Goal: Communication & Community: Participate in discussion

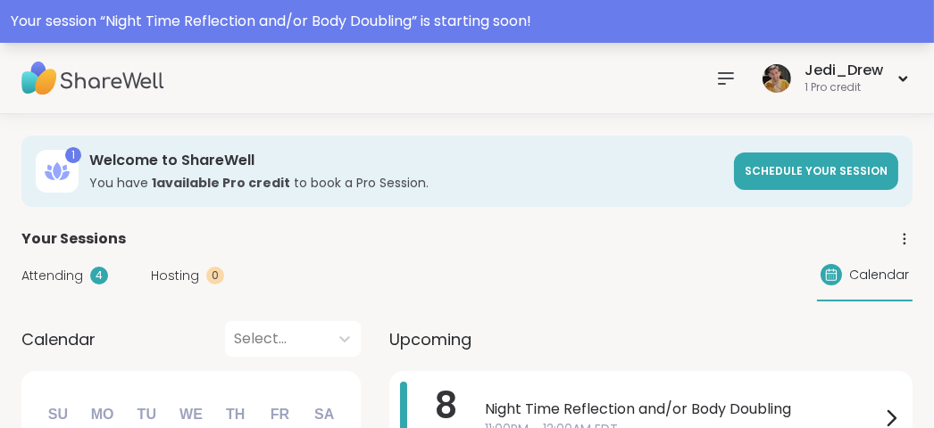
click at [489, 36] on div "Your session “ Night Time Reflection and/or Body Doubling ” is starting soon!" at bounding box center [467, 21] width 934 height 43
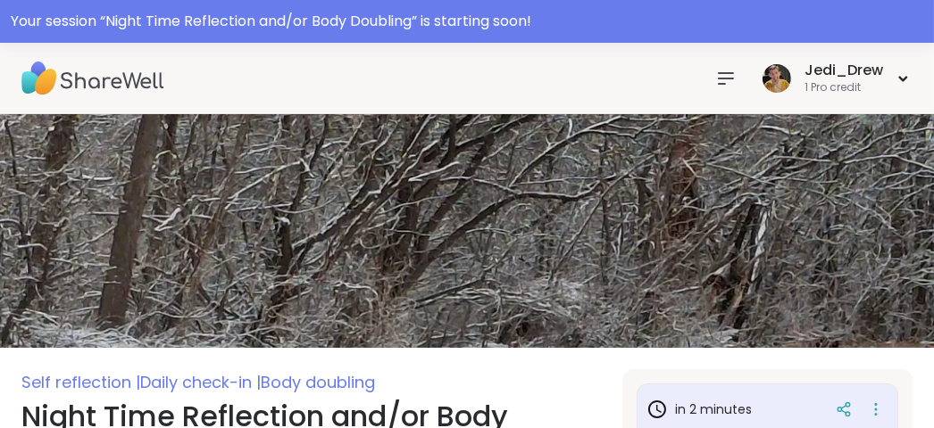
scroll to position [268, 0]
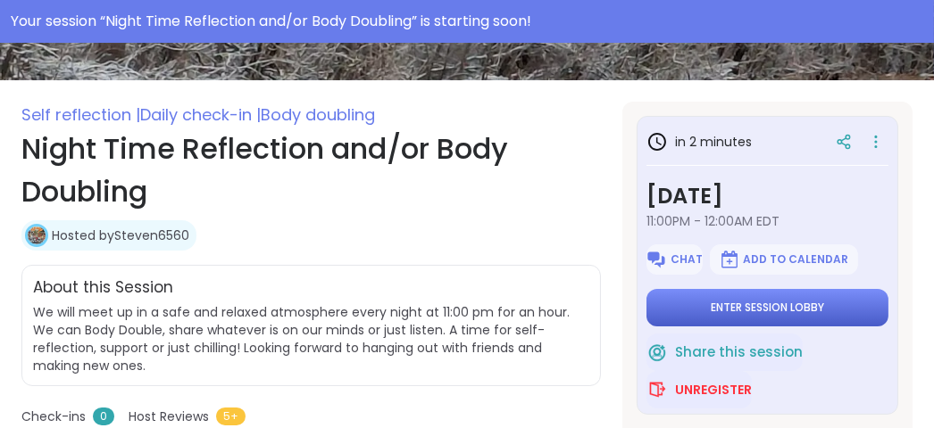
click at [833, 305] on button "Enter session lobby" at bounding box center [767, 307] width 242 height 37
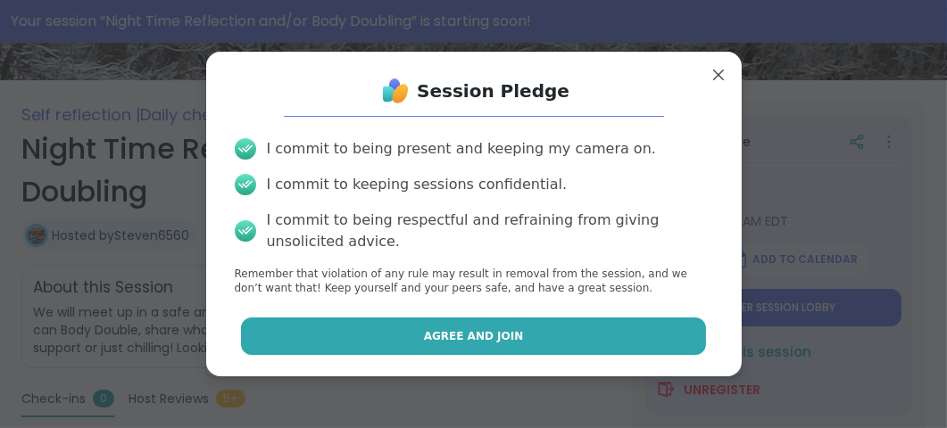
click at [676, 354] on button "Agree and Join" at bounding box center [473, 336] width 465 height 37
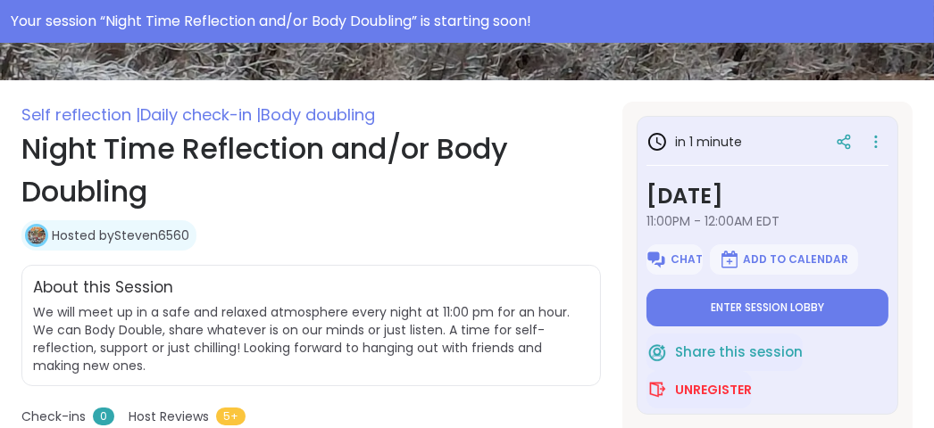
type textarea "*"
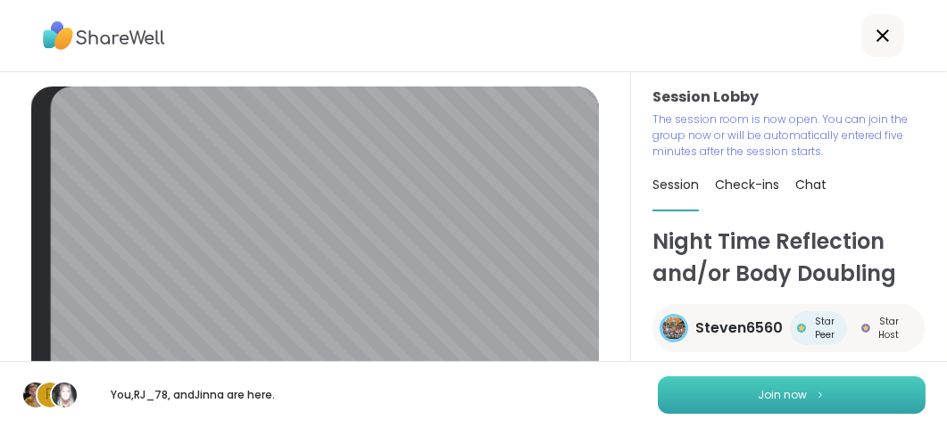
click at [665, 393] on button "Join now" at bounding box center [792, 395] width 268 height 37
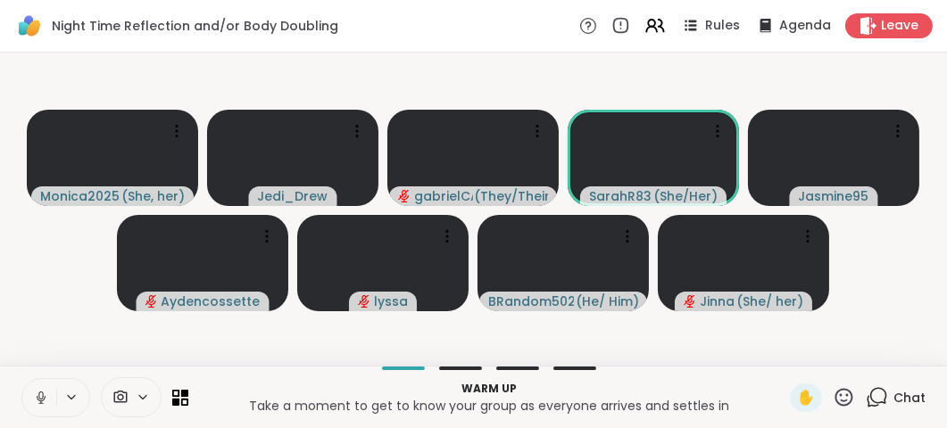
click at [42, 398] on icon at bounding box center [40, 396] width 4 height 8
click at [42, 398] on icon at bounding box center [41, 398] width 16 height 16
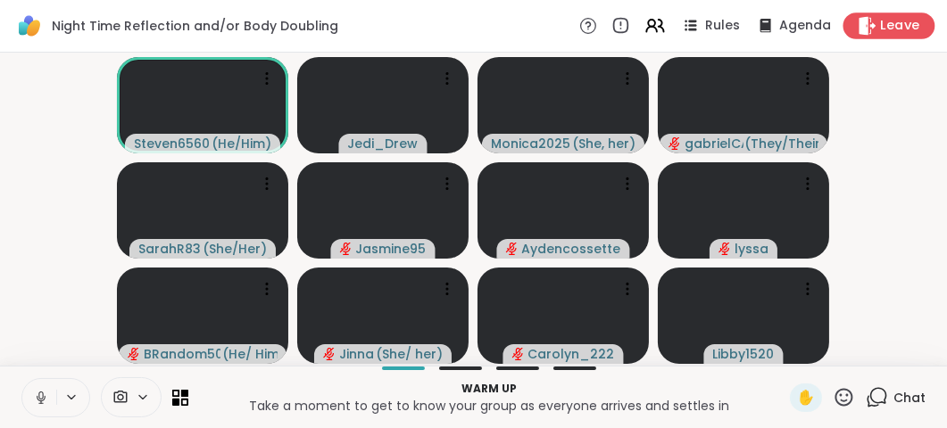
click at [892, 29] on span "Leave" at bounding box center [900, 26] width 39 height 19
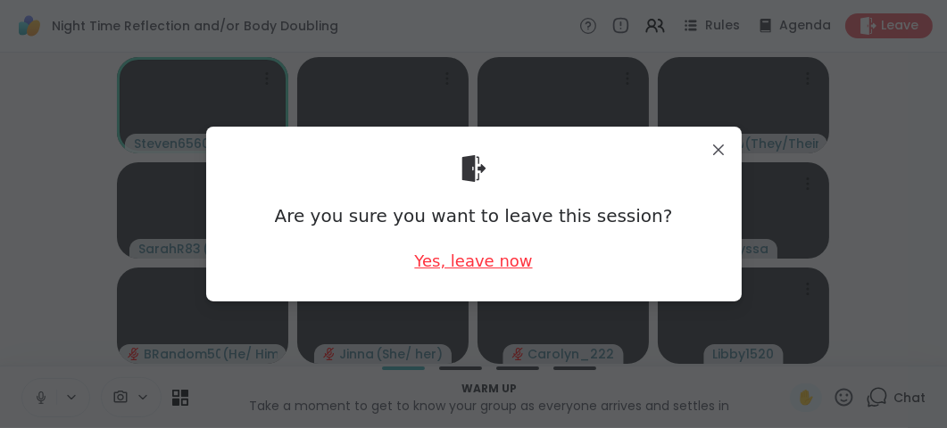
click at [505, 255] on div "Yes, leave now" at bounding box center [473, 261] width 118 height 22
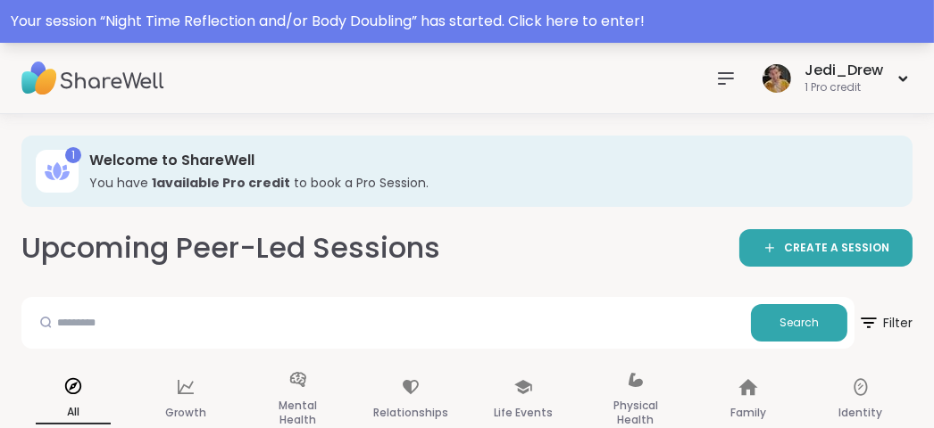
click at [248, 4] on div "Your session “ Night Time Reflection and/or Body Doubling ” has started. Click …" at bounding box center [467, 21] width 934 height 43
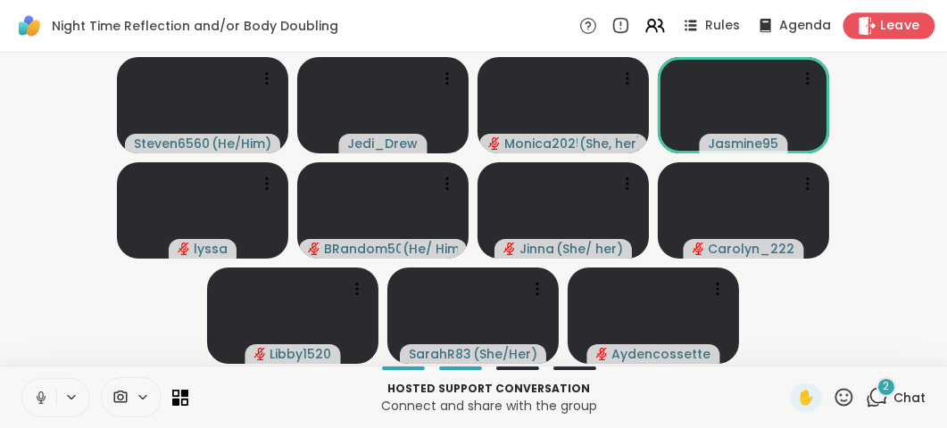
click at [891, 32] on span "Leave" at bounding box center [900, 26] width 39 height 19
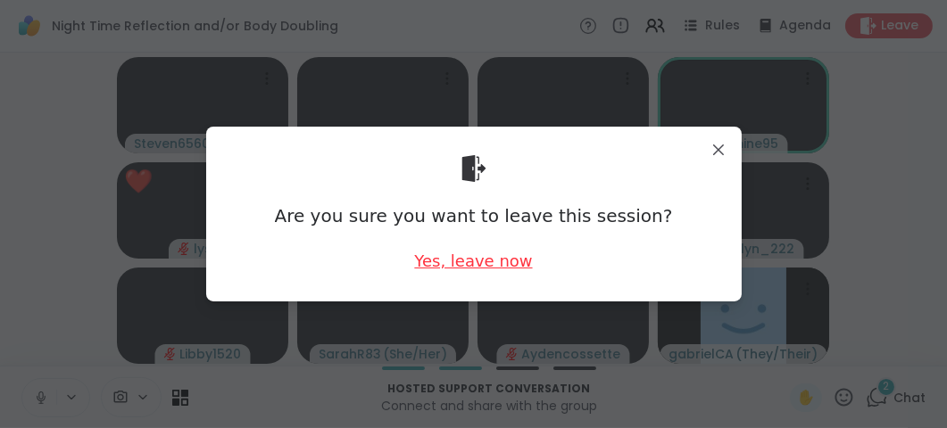
click at [477, 261] on div "Yes, leave now" at bounding box center [473, 261] width 118 height 22
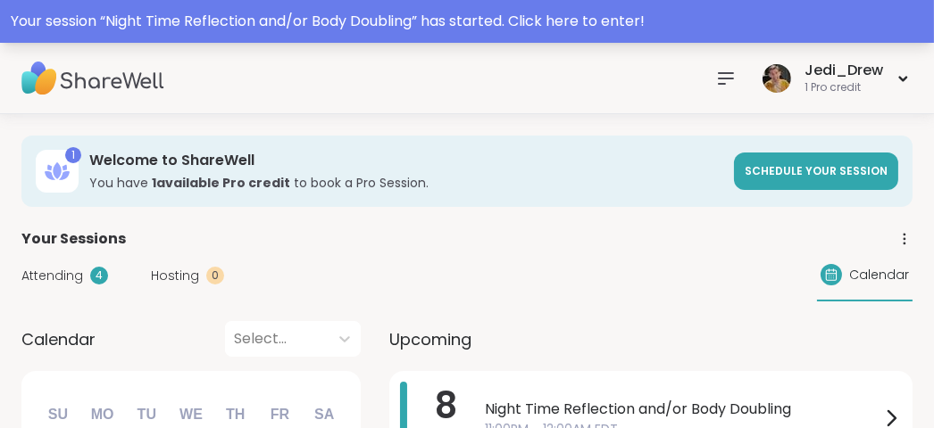
click at [154, 40] on div "Your session “ Night Time Reflection and/or Body Doubling ” has started. Click …" at bounding box center [467, 21] width 934 height 43
click at [201, 13] on div "Your session “ Night Time Reflection and/or Body Doubling ” has started. Click …" at bounding box center [467, 21] width 912 height 21
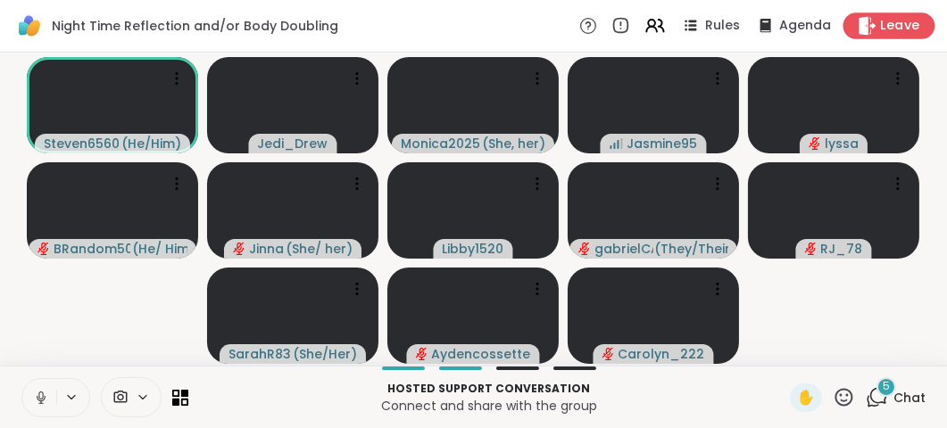
click at [875, 36] on div "Leave" at bounding box center [889, 25] width 92 height 26
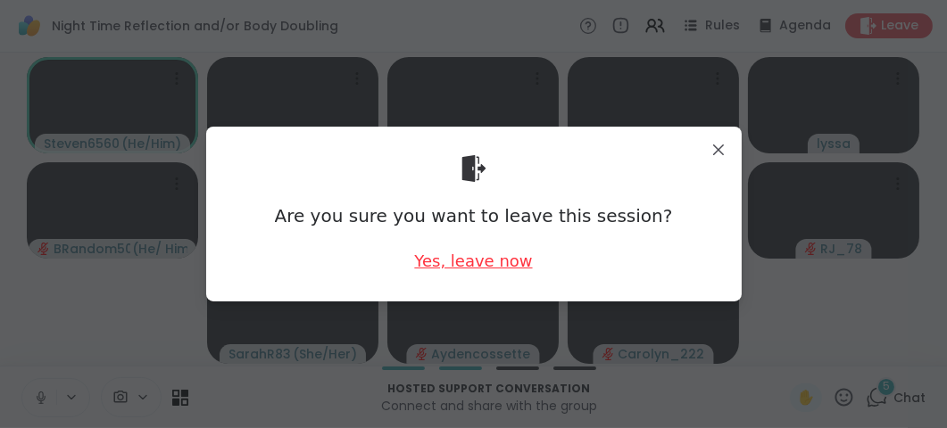
click at [499, 259] on div "Yes, leave now" at bounding box center [473, 261] width 118 height 22
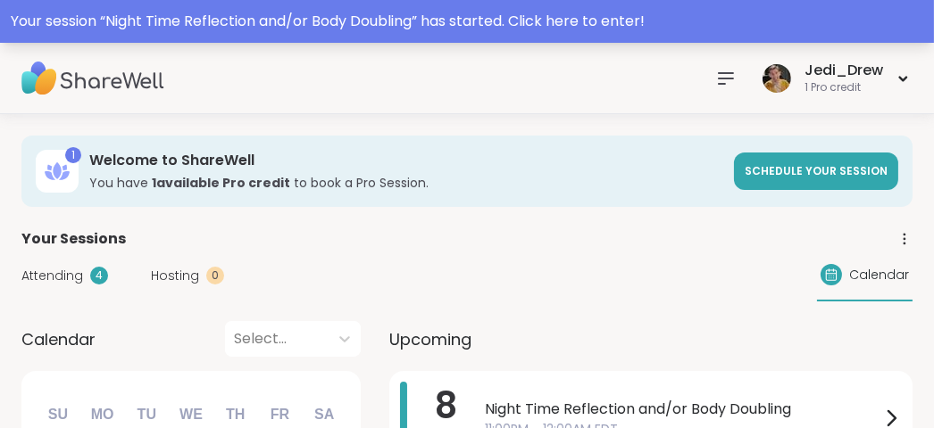
click at [295, 6] on div "Your session “ Night Time Reflection and/or Body Doubling ” has started. Click …" at bounding box center [467, 21] width 934 height 43
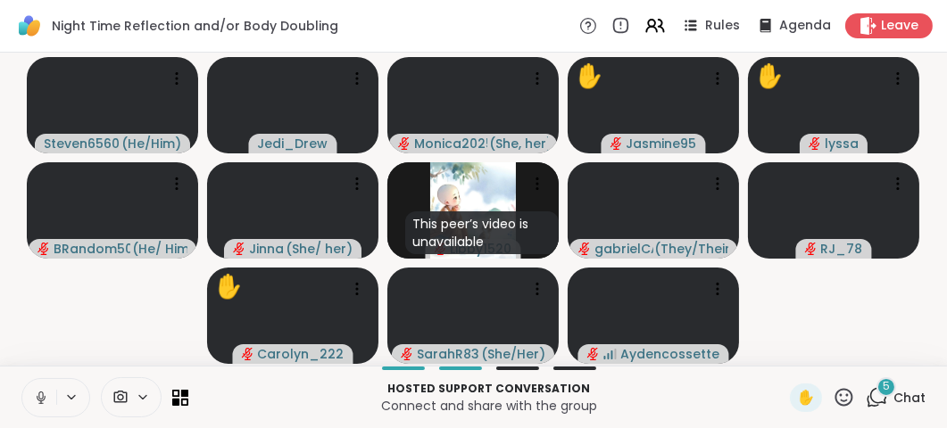
click at [30, 400] on button at bounding box center [39, 397] width 34 height 37
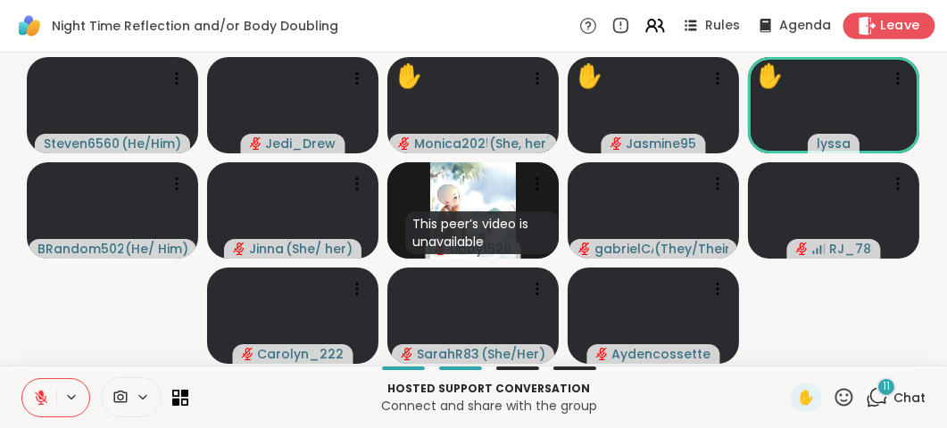
click at [869, 36] on div "Leave" at bounding box center [889, 25] width 92 height 26
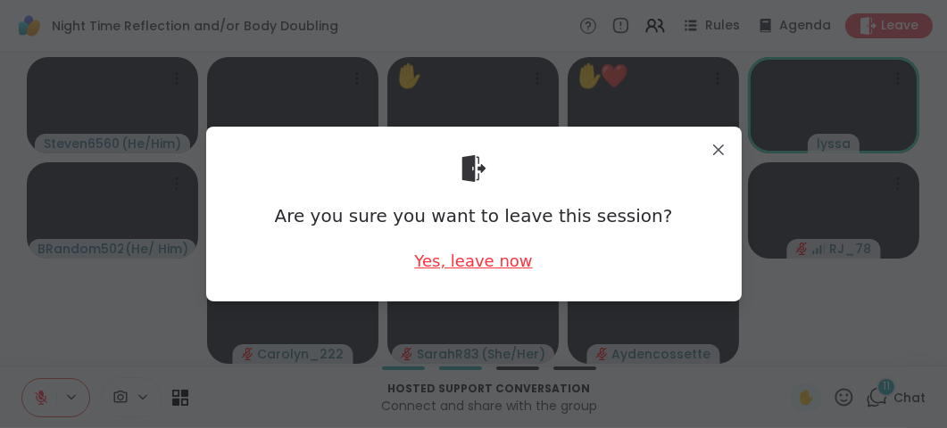
click at [460, 269] on div "Yes, leave now" at bounding box center [473, 261] width 118 height 22
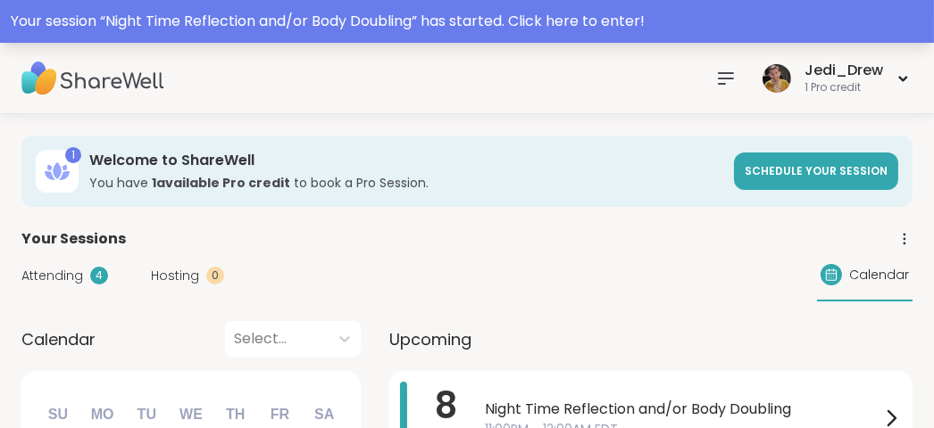
click at [200, 37] on div "Your session “ Night Time Reflection and/or Body Doubling ” has started. Click …" at bounding box center [467, 21] width 934 height 43
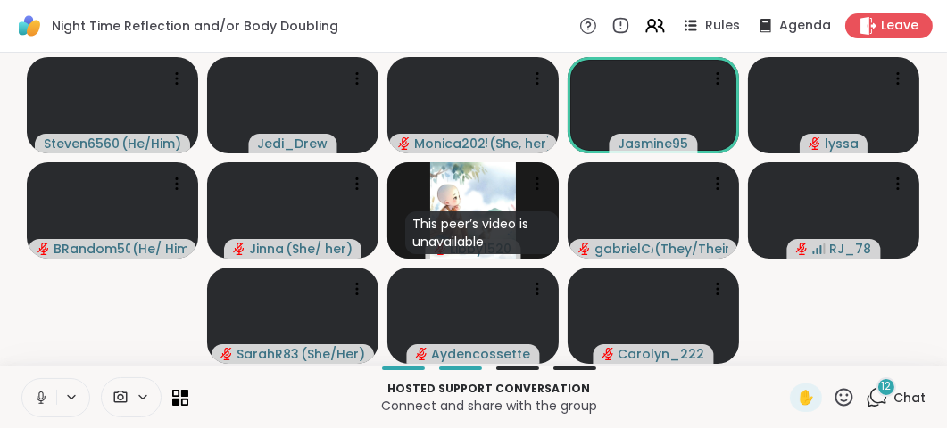
click at [50, 401] on button at bounding box center [39, 397] width 34 height 37
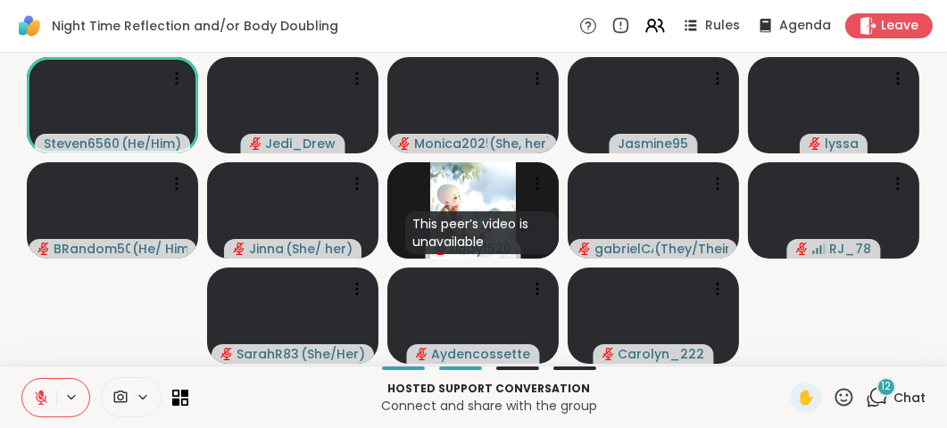
click at [833, 403] on icon at bounding box center [844, 397] width 22 height 22
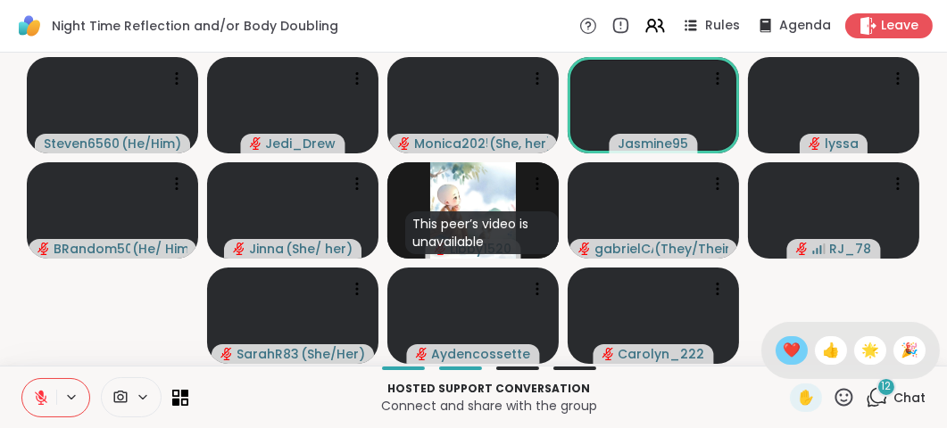
click at [776, 363] on div "❤️" at bounding box center [792, 350] width 32 height 29
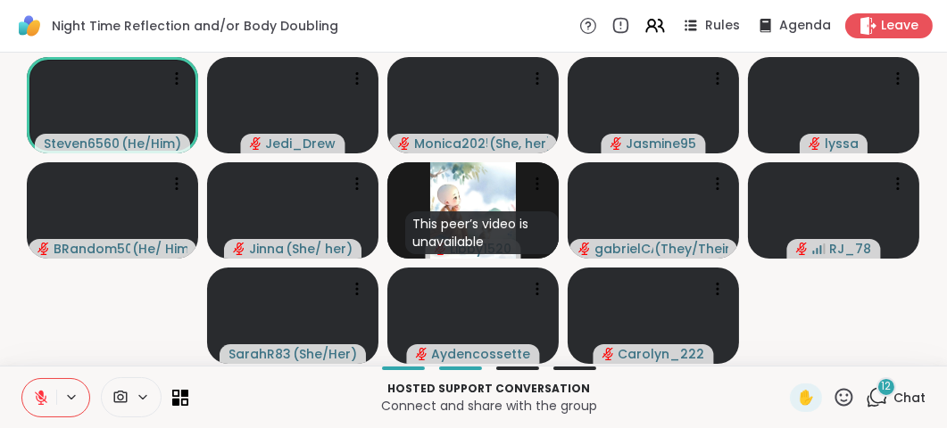
click at [62, 413] on div at bounding box center [55, 397] width 69 height 39
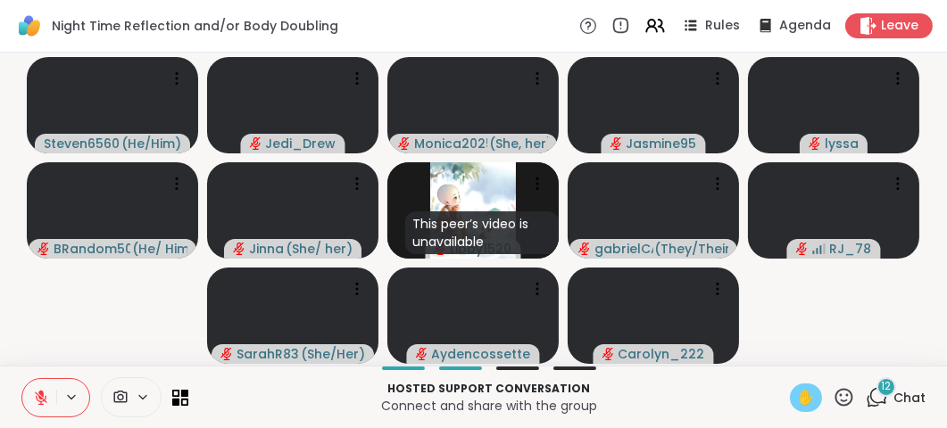
click at [801, 397] on span "✋" at bounding box center [806, 397] width 18 height 21
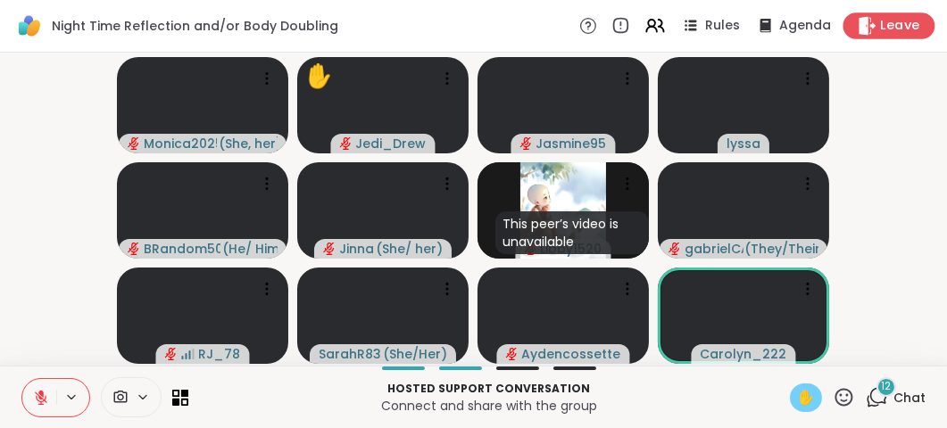
click at [901, 31] on span "Leave" at bounding box center [900, 26] width 39 height 19
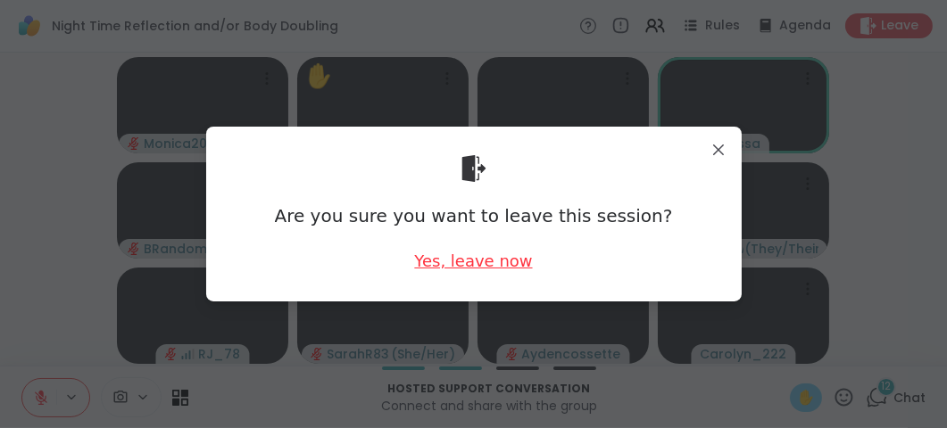
click at [507, 268] on div "Yes, leave now" at bounding box center [473, 261] width 118 height 22
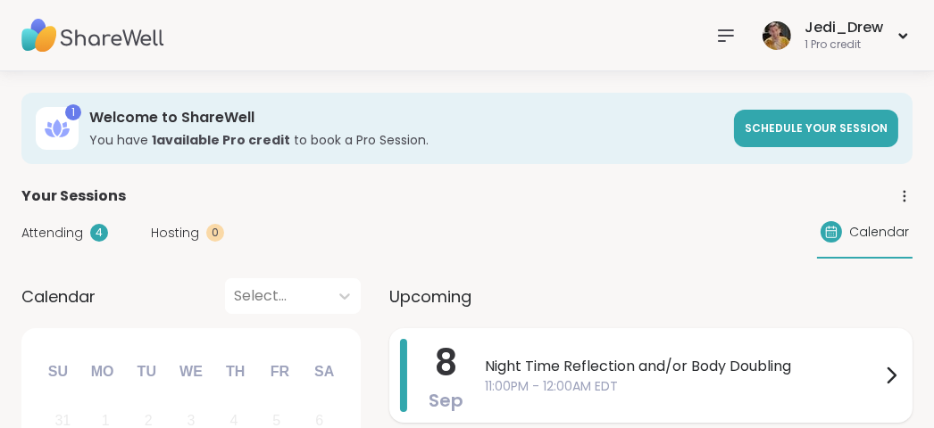
click at [578, 368] on span "Night Time Reflection and/or Body Doubling" at bounding box center [682, 366] width 395 height 21
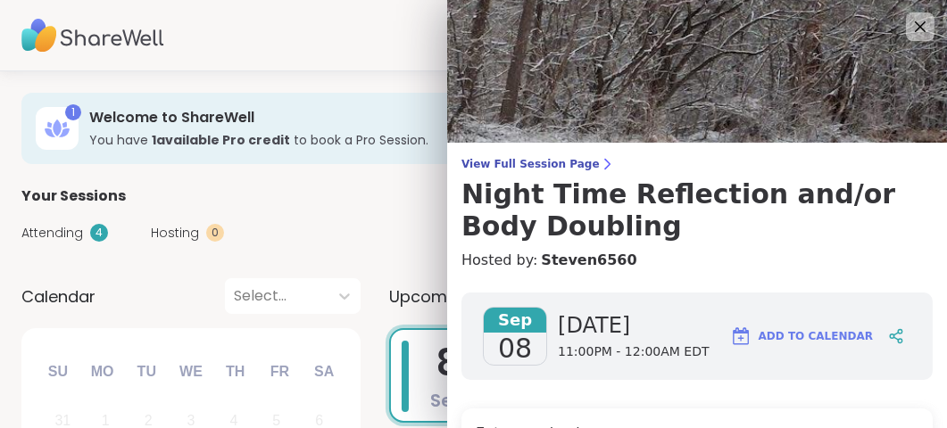
scroll to position [268, 0]
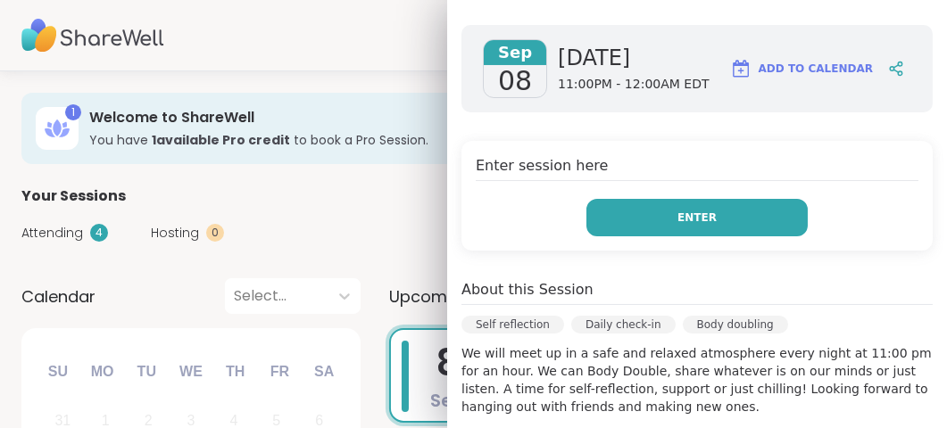
click at [670, 228] on button "Enter" at bounding box center [696, 217] width 221 height 37
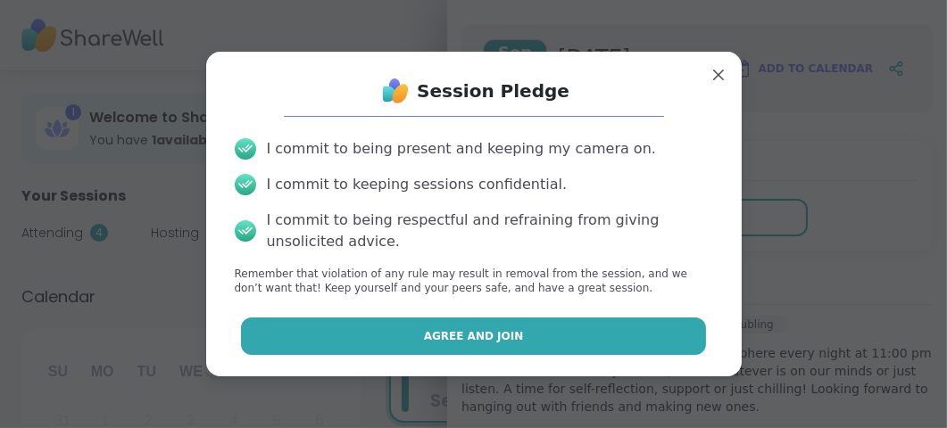
click at [585, 334] on button "Agree and Join" at bounding box center [473, 336] width 465 height 37
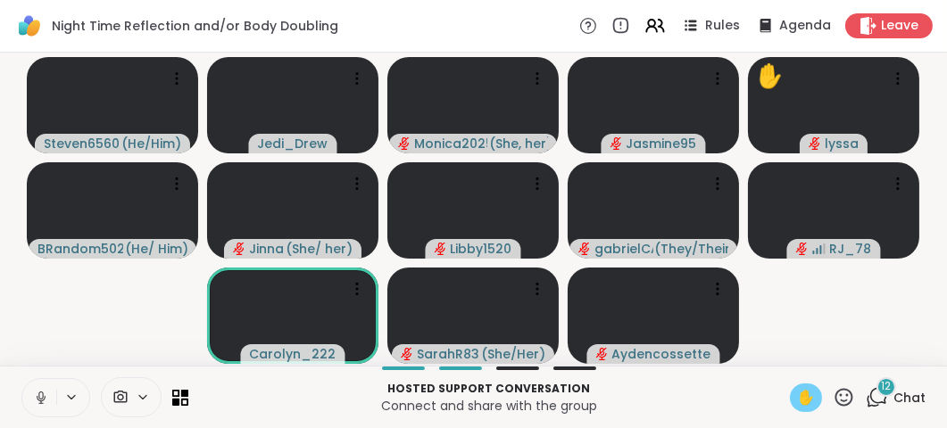
click at [790, 386] on div "✋" at bounding box center [806, 398] width 32 height 29
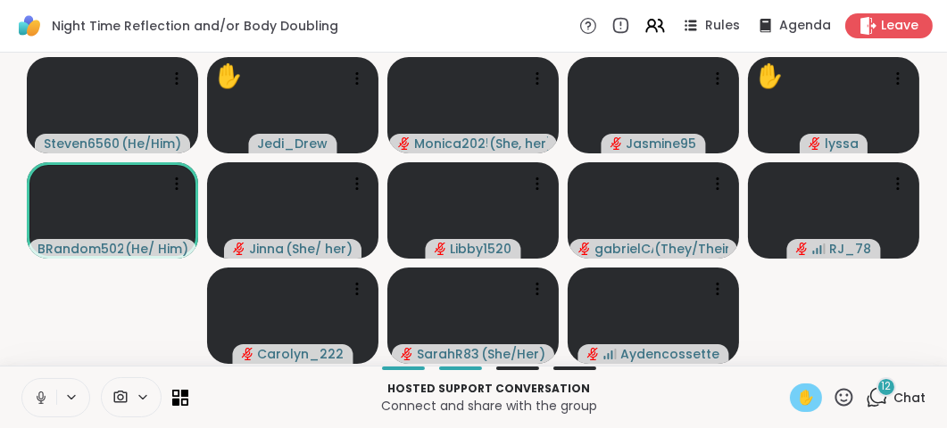
click at [46, 399] on icon at bounding box center [41, 398] width 16 height 16
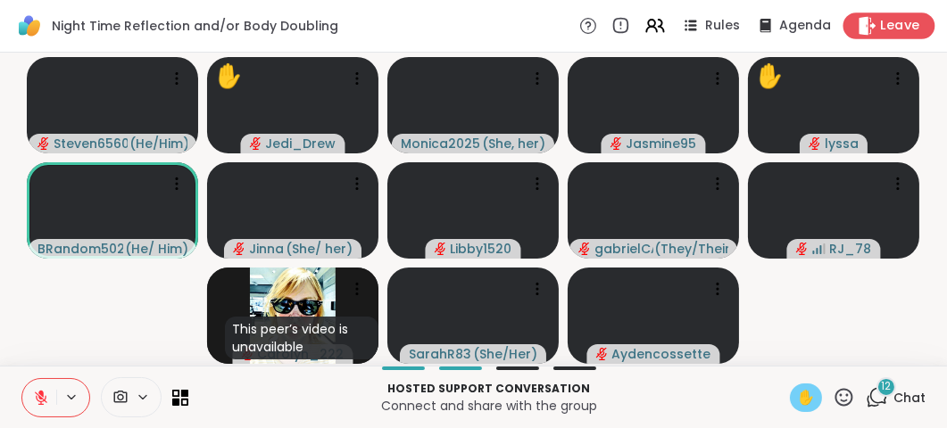
click at [890, 28] on span "Leave" at bounding box center [900, 26] width 39 height 19
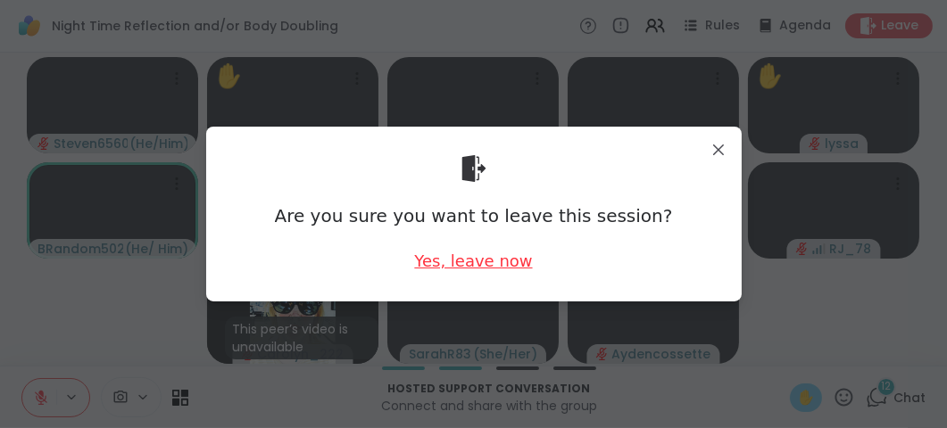
click at [480, 267] on div "Yes, leave now" at bounding box center [473, 261] width 118 height 22
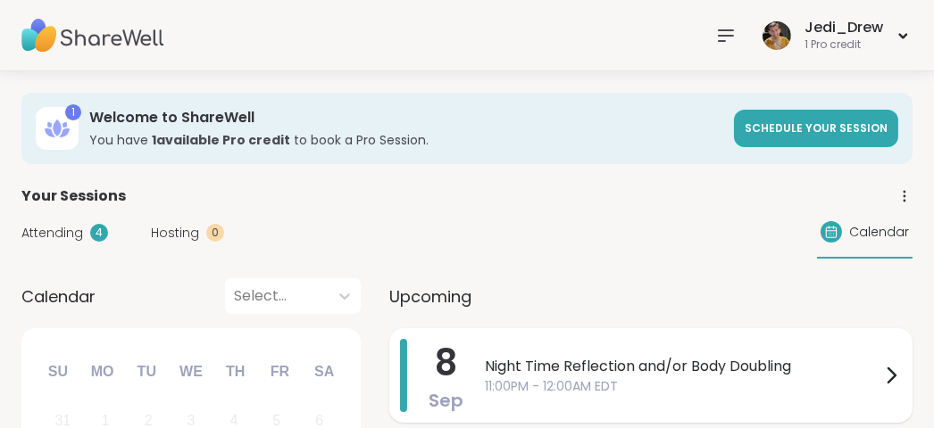
click at [647, 359] on span "Night Time Reflection and/or Body Doubling" at bounding box center [682, 366] width 395 height 21
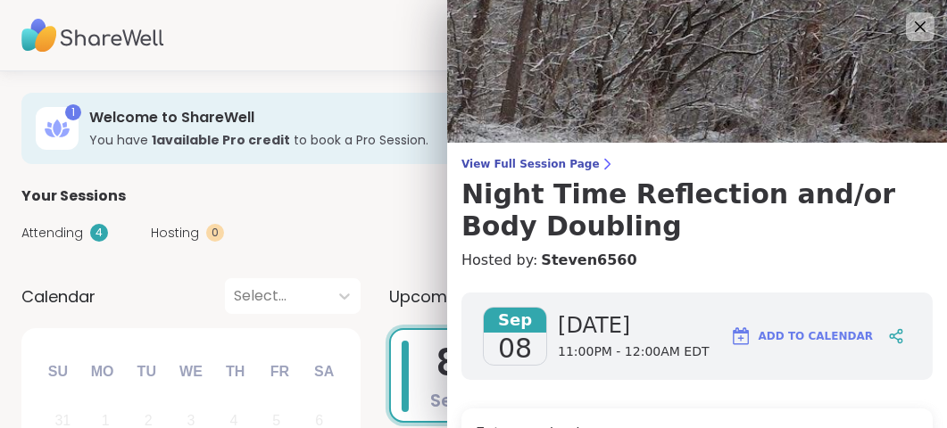
scroll to position [268, 0]
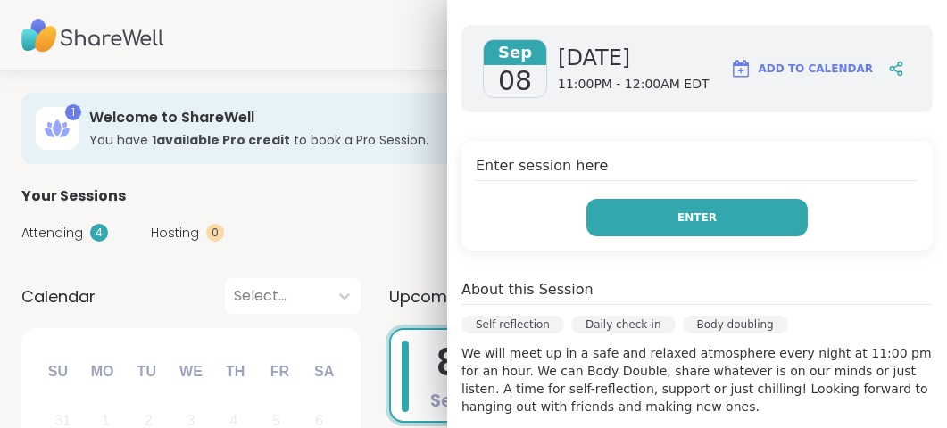
click at [780, 232] on button "Enter" at bounding box center [696, 217] width 221 height 37
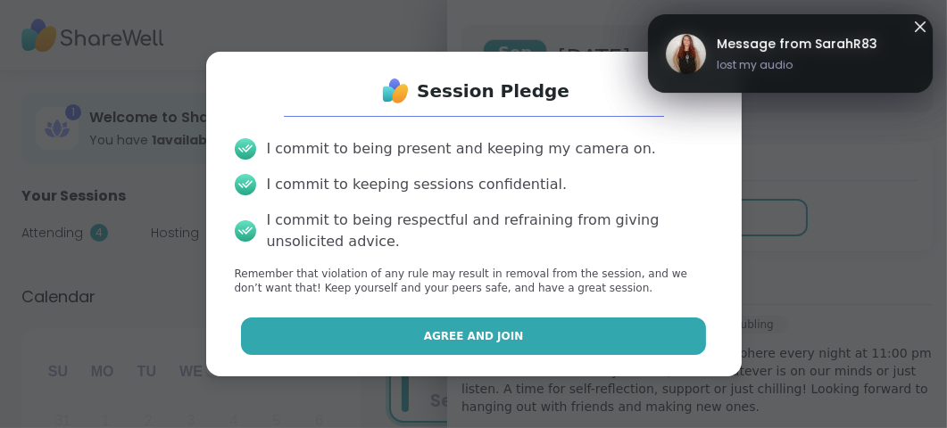
click at [569, 345] on button "Agree and Join" at bounding box center [473, 336] width 465 height 37
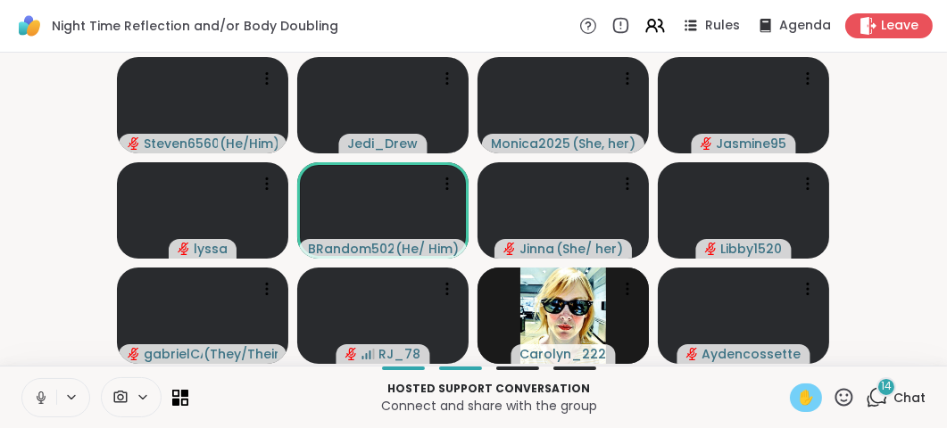
click at [806, 392] on div "✋" at bounding box center [806, 398] width 32 height 29
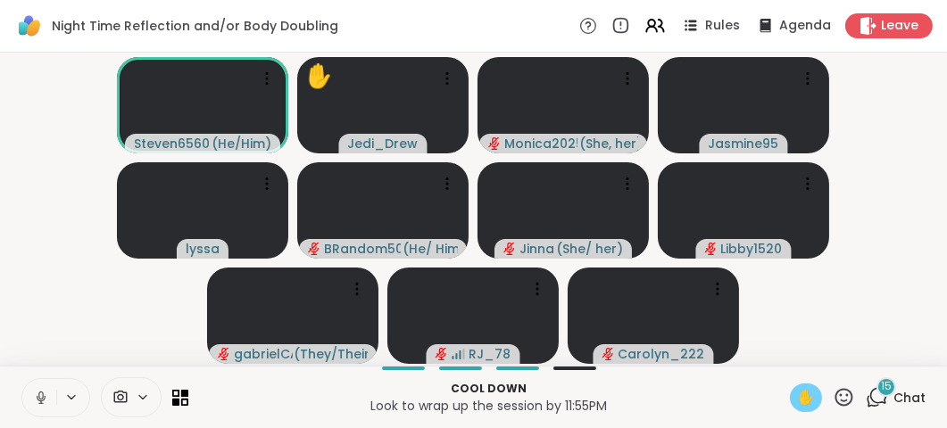
click at [806, 392] on div "✋" at bounding box center [806, 398] width 32 height 29
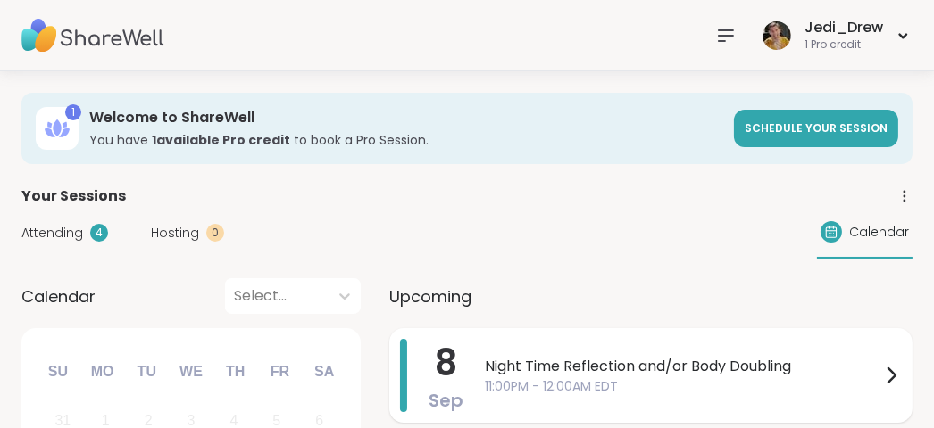
click at [467, 355] on div "[DATE] Night Time Reflection and/or Body Doubling 11:00PM - 12:00AM EDT" at bounding box center [650, 375] width 523 height 95
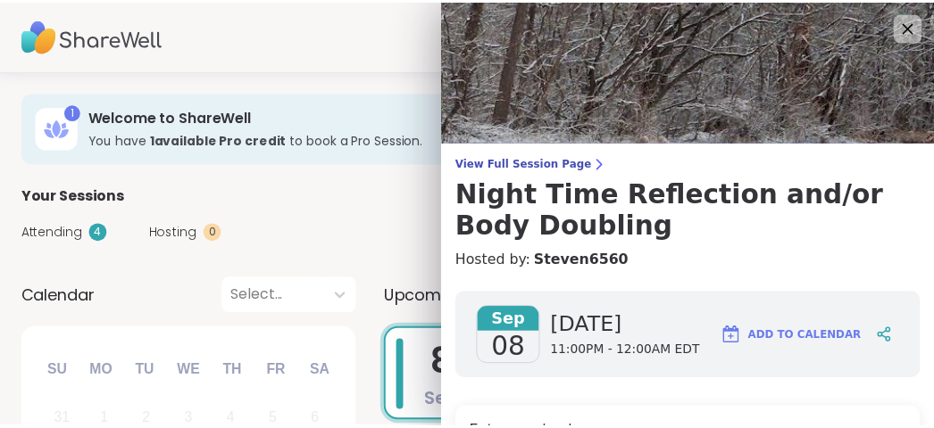
scroll to position [268, 0]
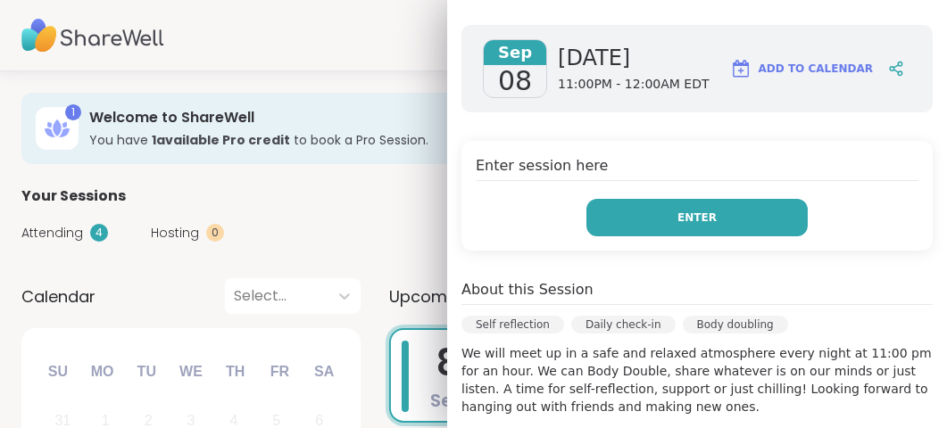
click at [668, 228] on button "Enter" at bounding box center [696, 217] width 221 height 37
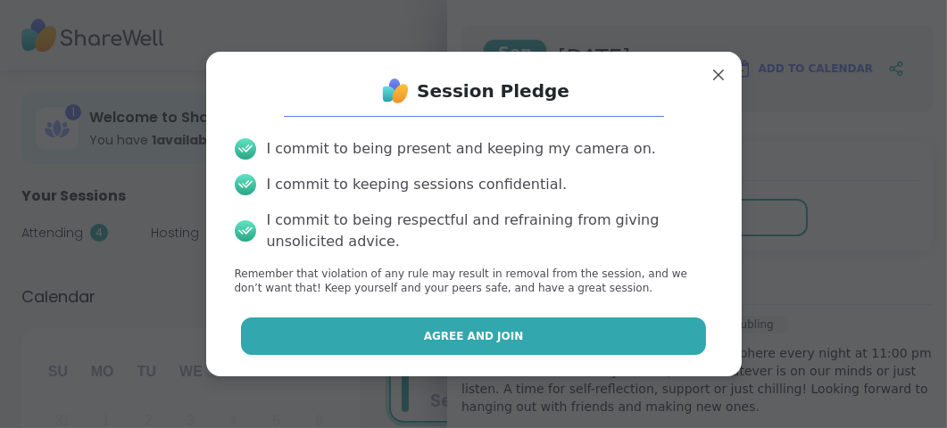
click at [548, 328] on button "Agree and Join" at bounding box center [473, 336] width 465 height 37
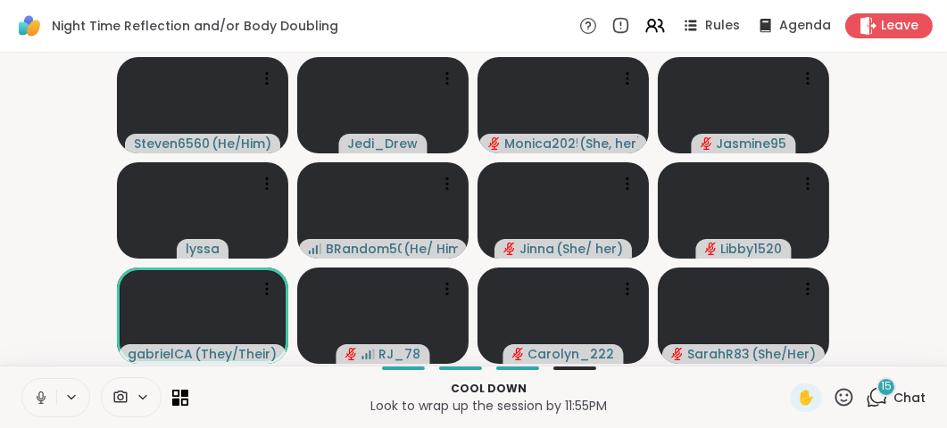
click at [38, 398] on icon at bounding box center [40, 396] width 4 height 8
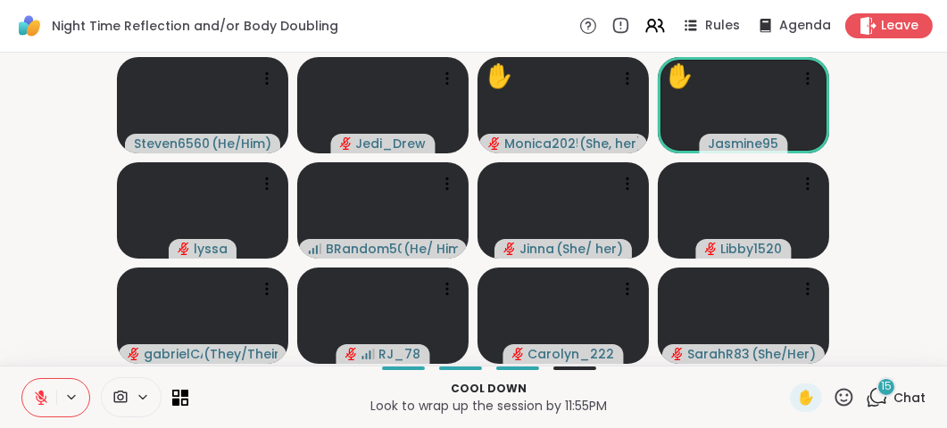
click at [38, 398] on icon at bounding box center [41, 398] width 12 height 12
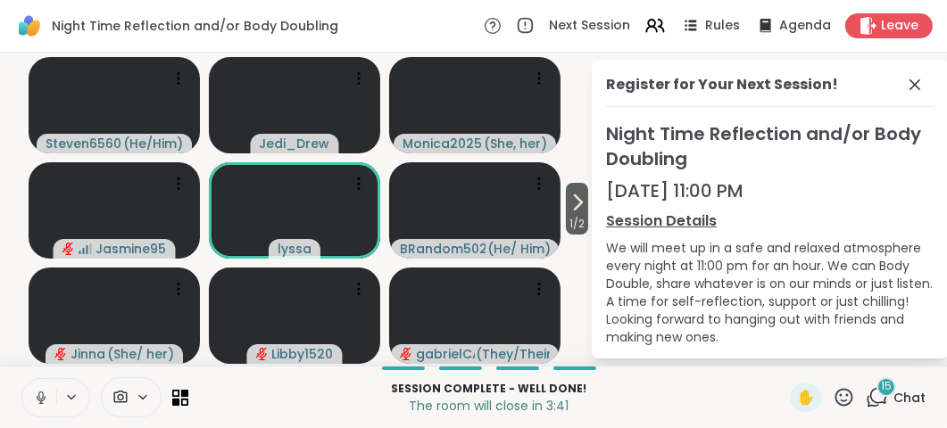
click at [44, 398] on icon at bounding box center [41, 397] width 9 height 5
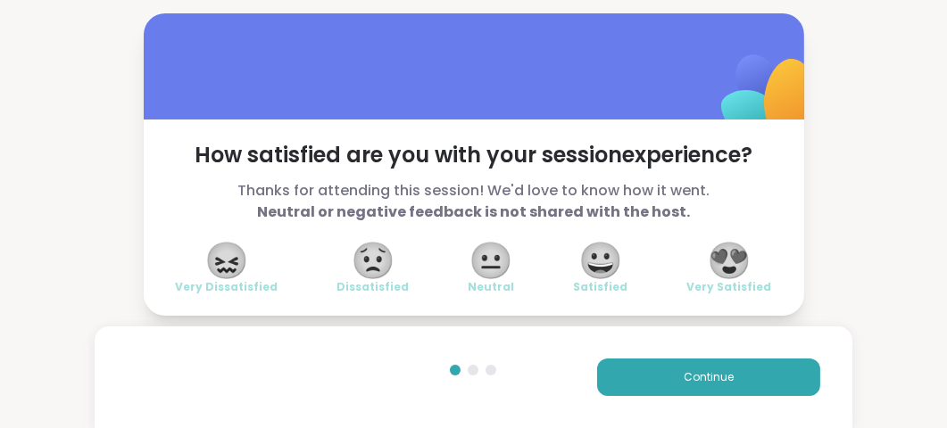
click at [757, 268] on div "😍 Very Satisfied" at bounding box center [729, 270] width 85 height 50
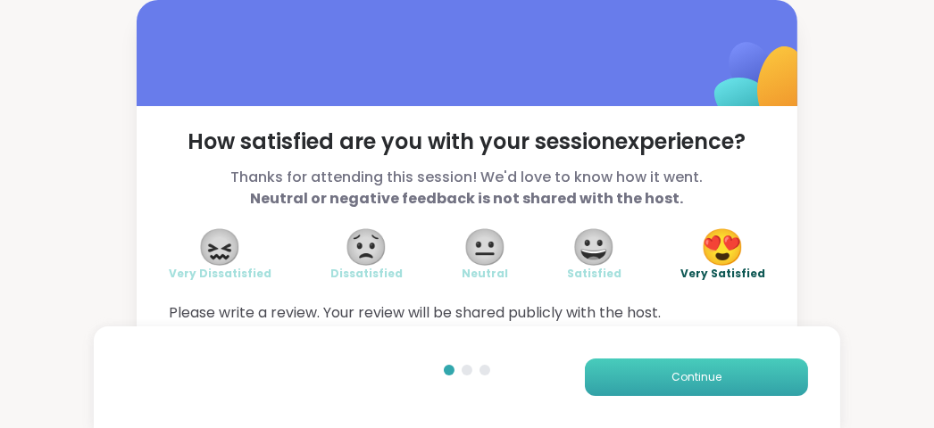
click at [755, 386] on button "Continue" at bounding box center [696, 377] width 223 height 37
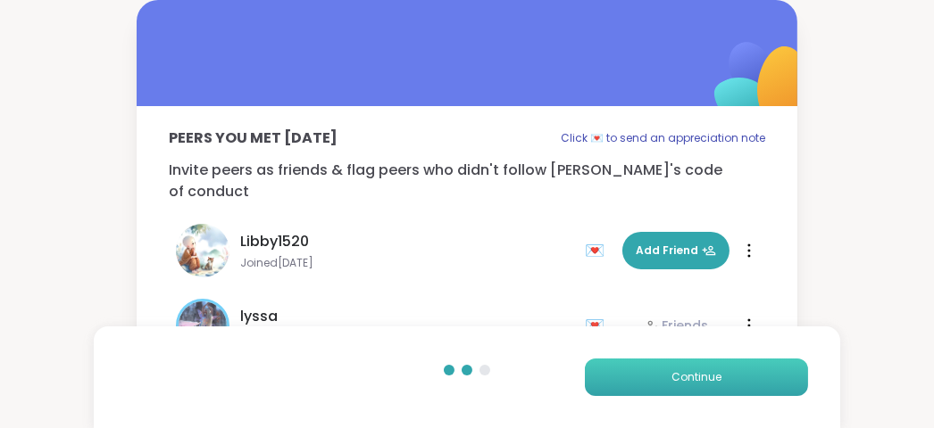
click at [755, 386] on button "Continue" at bounding box center [696, 377] width 223 height 37
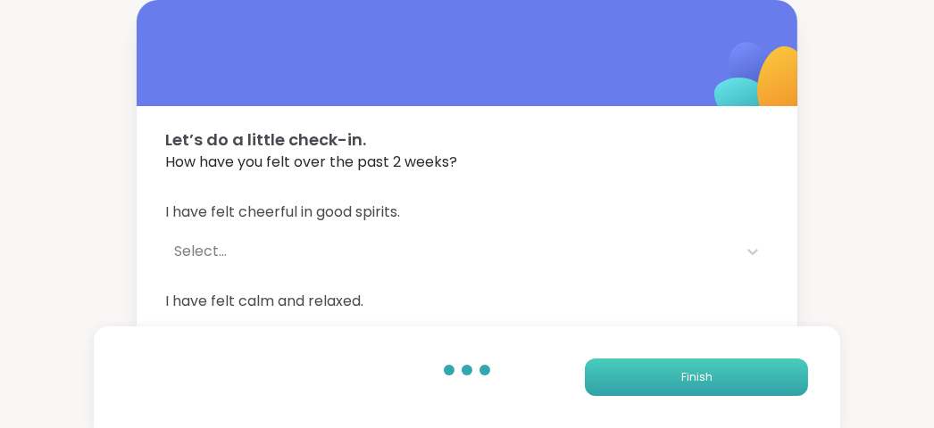
click at [755, 386] on button "Finish" at bounding box center [696, 377] width 223 height 37
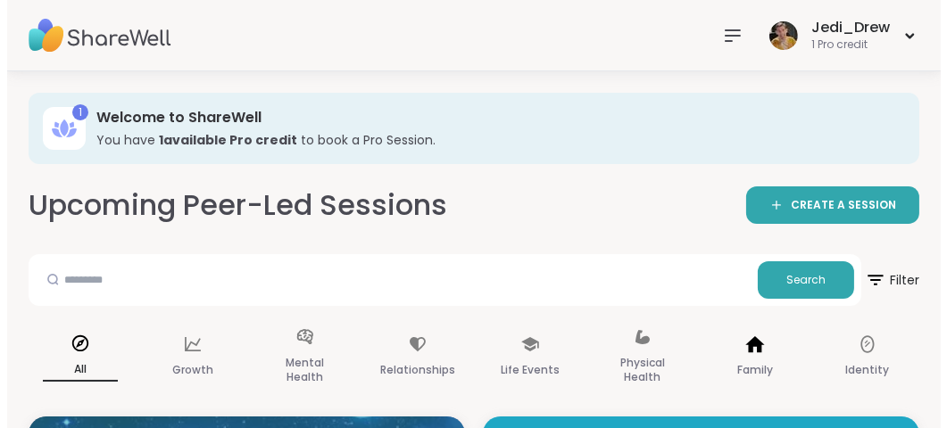
scroll to position [268, 0]
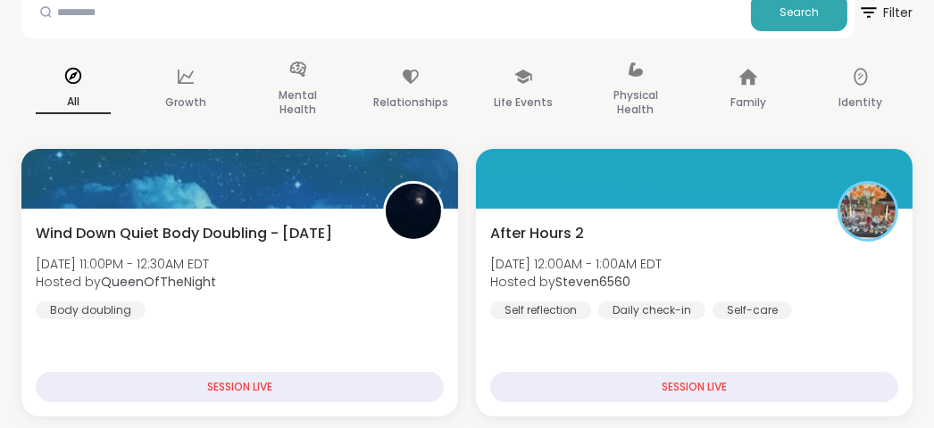
click at [755, 386] on div "SESSION LIVE" at bounding box center [694, 387] width 408 height 30
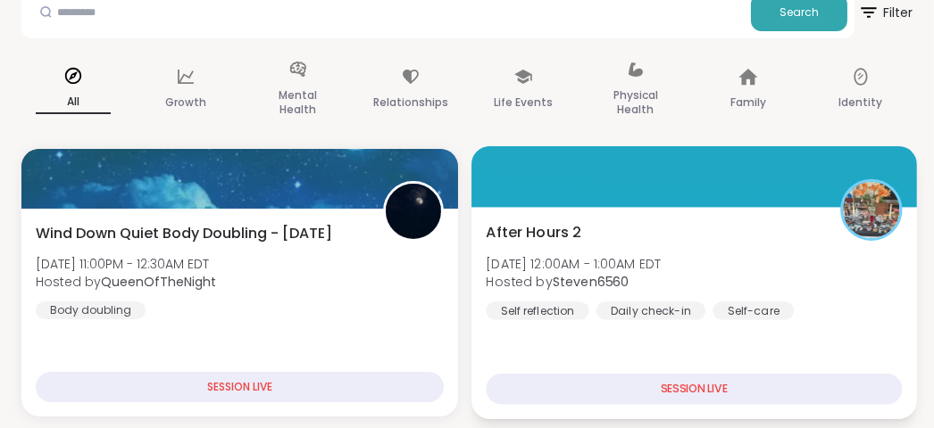
click at [678, 394] on div "SESSION LIVE" at bounding box center [694, 389] width 416 height 31
click at [689, 300] on div "After Hours 2 Tue, Sep 09 | 12:00AM - 1:00AM EDT Hosted by Steven6560 Self refl…" at bounding box center [694, 270] width 416 height 98
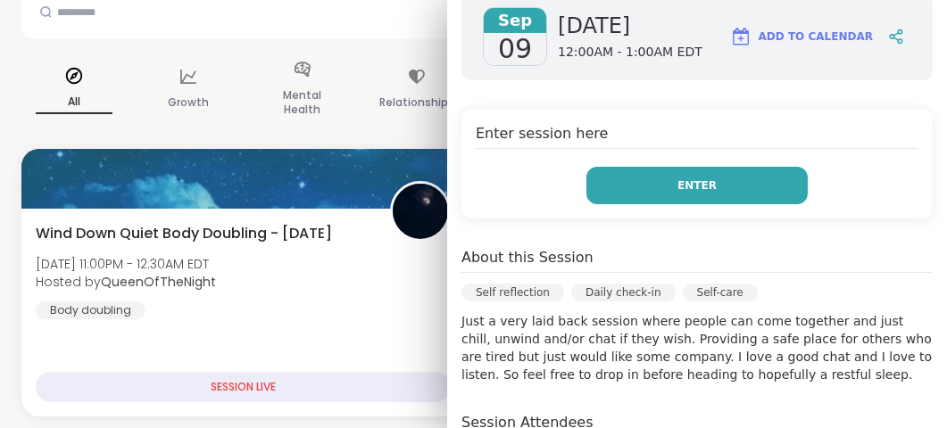
click at [760, 187] on button "Enter" at bounding box center [696, 185] width 221 height 37
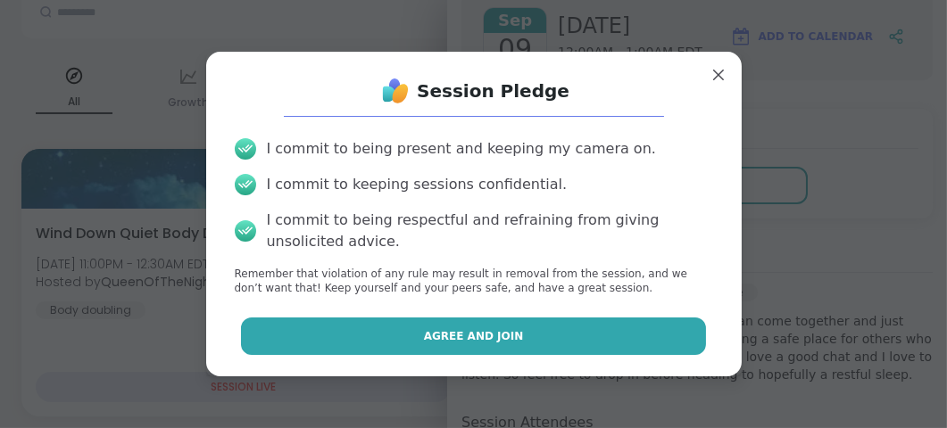
click at [544, 343] on button "Agree and Join" at bounding box center [473, 336] width 465 height 37
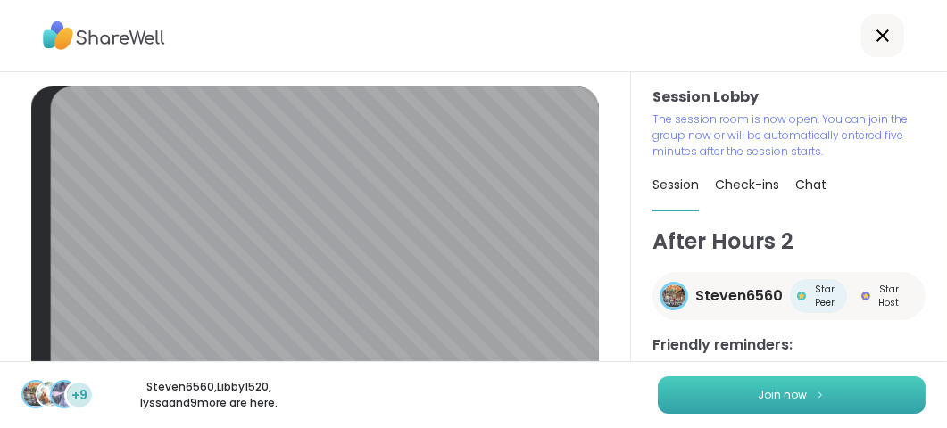
click at [712, 388] on button "Join now" at bounding box center [792, 395] width 268 height 37
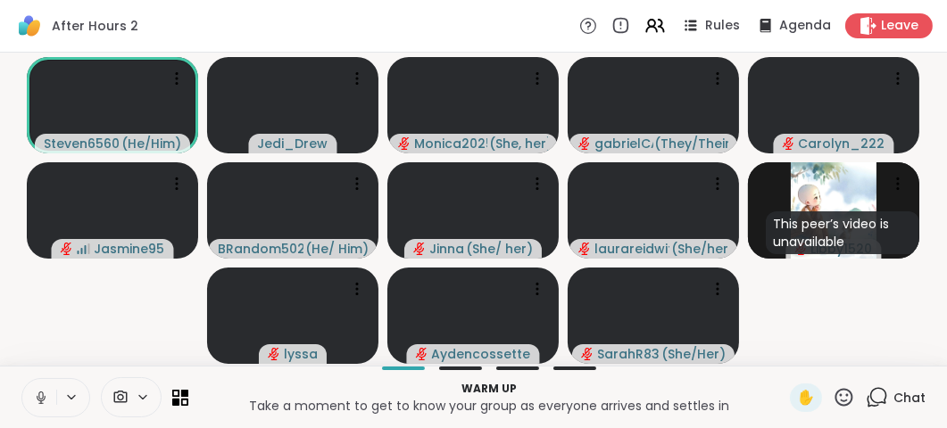
click at [57, 405] on button at bounding box center [72, 397] width 33 height 15
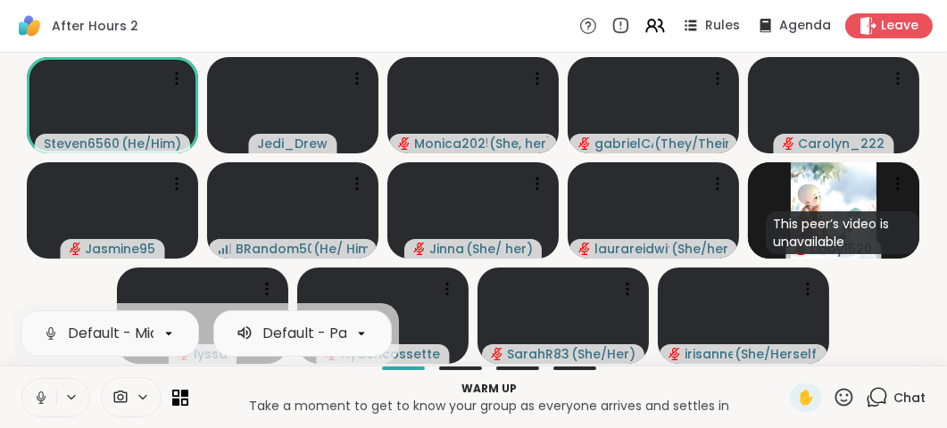
click at [42, 405] on icon at bounding box center [41, 398] width 16 height 16
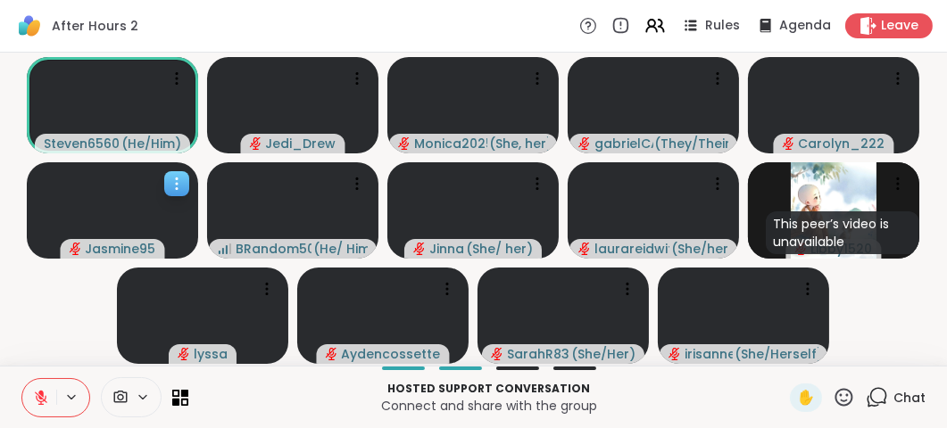
click at [171, 253] on video at bounding box center [112, 210] width 171 height 96
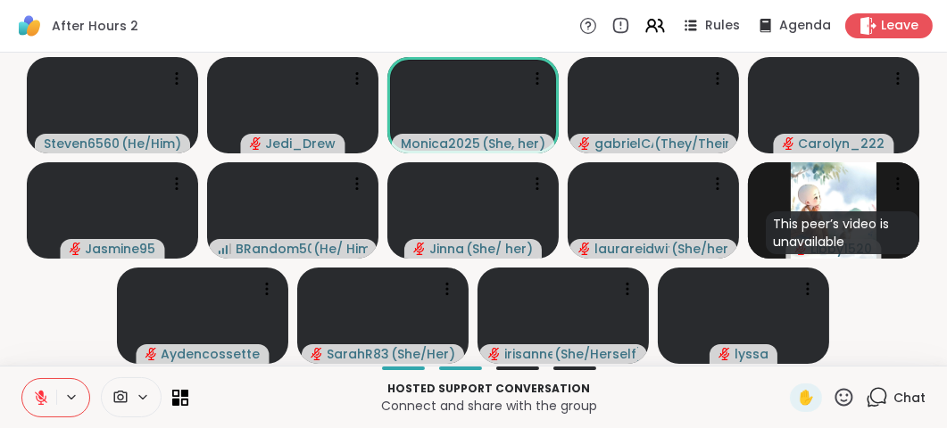
click at [934, 318] on html "After Hours 2 Rules Agenda Leave Steven6560 ( He/Him ) Jedi_Drew Monica2025 ( S…" at bounding box center [473, 214] width 947 height 428
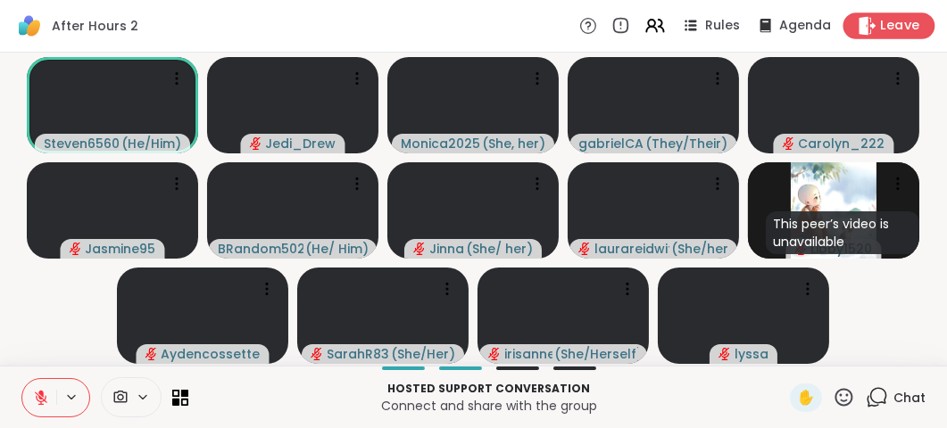
click at [885, 37] on div "Leave" at bounding box center [889, 25] width 92 height 26
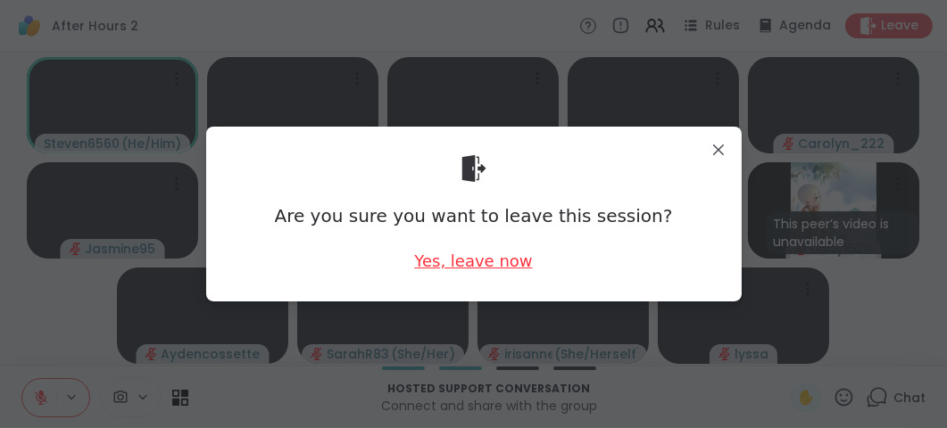
click at [504, 261] on div "Yes, leave now" at bounding box center [473, 261] width 118 height 22
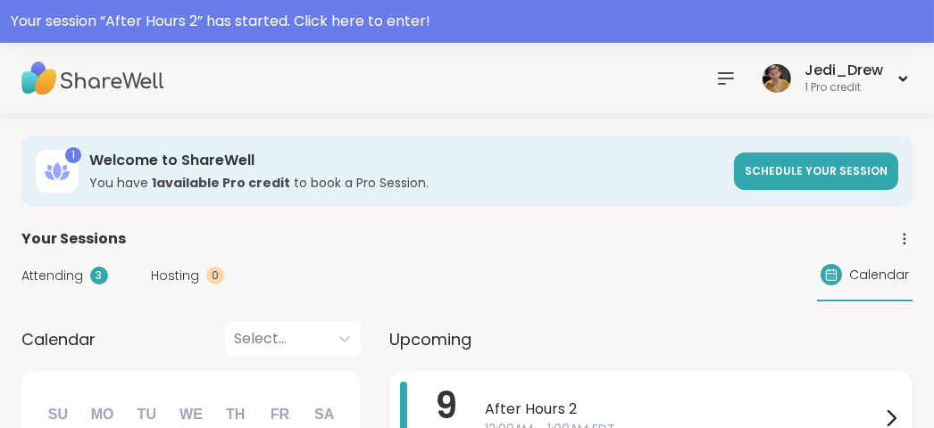
click at [500, 412] on span "After Hours 2" at bounding box center [682, 409] width 395 height 21
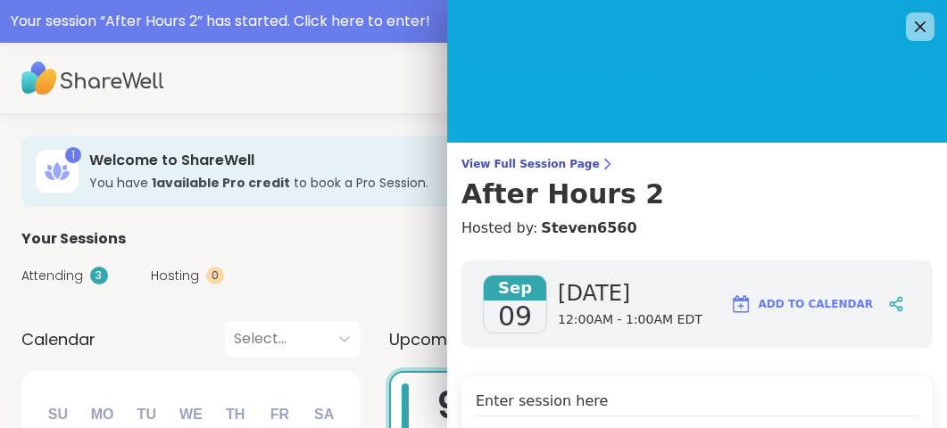
scroll to position [268, 0]
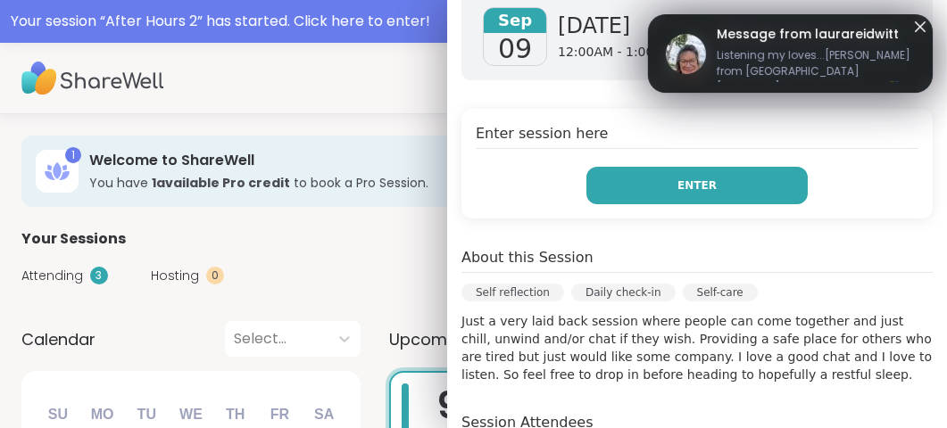
click at [703, 194] on button "Enter" at bounding box center [696, 185] width 221 height 37
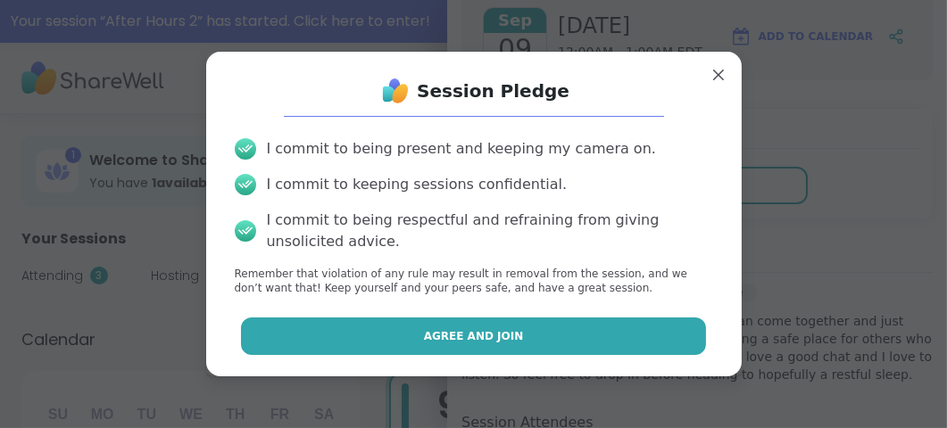
click at [570, 335] on button "Agree and Join" at bounding box center [473, 336] width 465 height 37
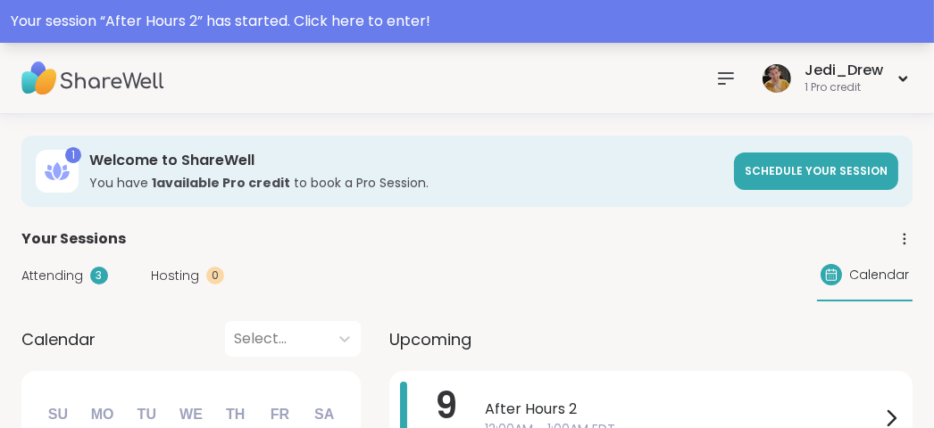
click at [92, 27] on div "Your session “ After Hours 2 ” has started. Click here to enter!" at bounding box center [467, 21] width 912 height 21
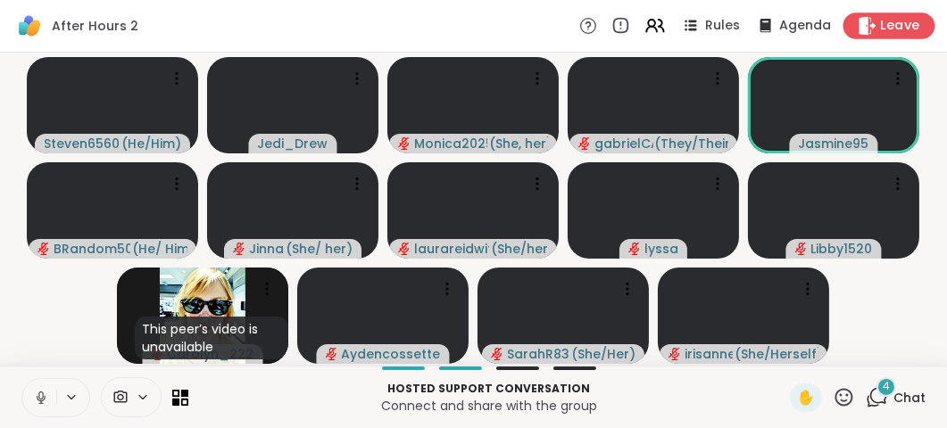
click at [897, 29] on span "Leave" at bounding box center [900, 26] width 39 height 19
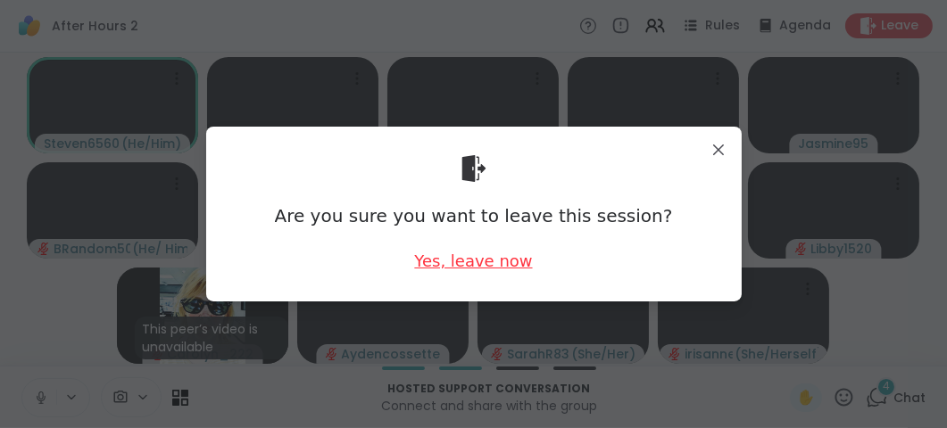
click at [494, 270] on div "Yes, leave now" at bounding box center [473, 261] width 118 height 22
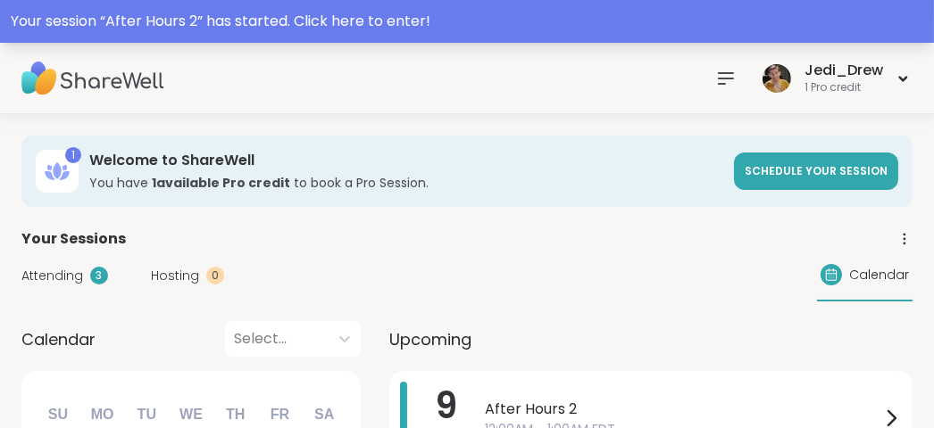
click at [217, 14] on div "Your session “ After Hours 2 ” has started. Click here to enter!" at bounding box center [467, 21] width 912 height 21
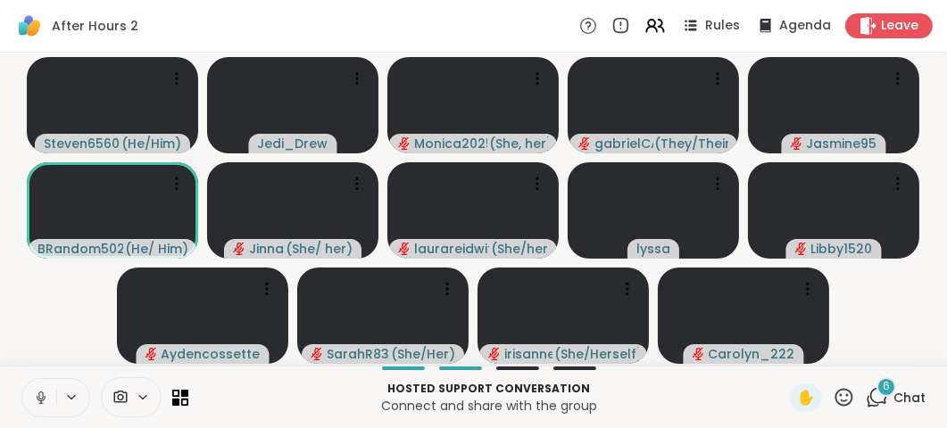
click at [42, 410] on button at bounding box center [39, 397] width 34 height 37
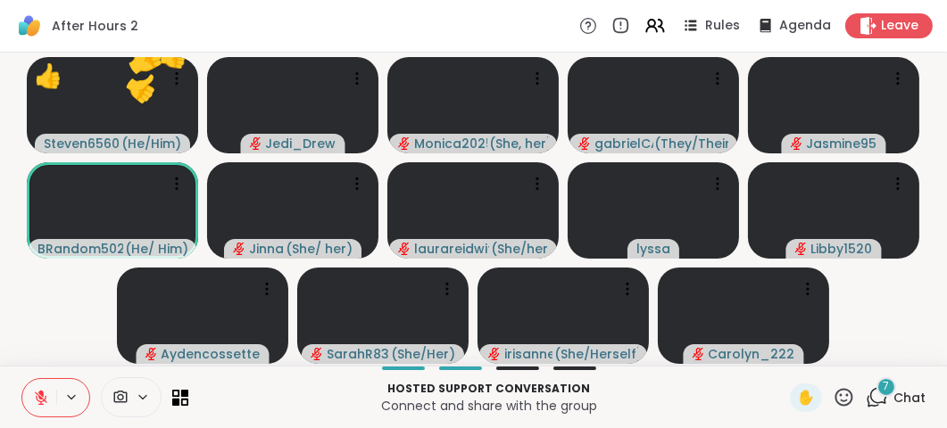
click at [839, 403] on icon at bounding box center [844, 397] width 22 height 22
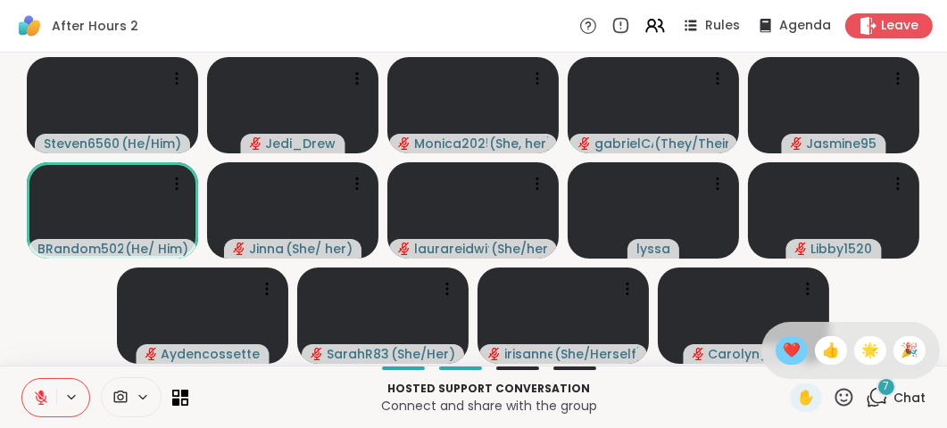
click at [783, 354] on span "❤️" at bounding box center [792, 350] width 18 height 21
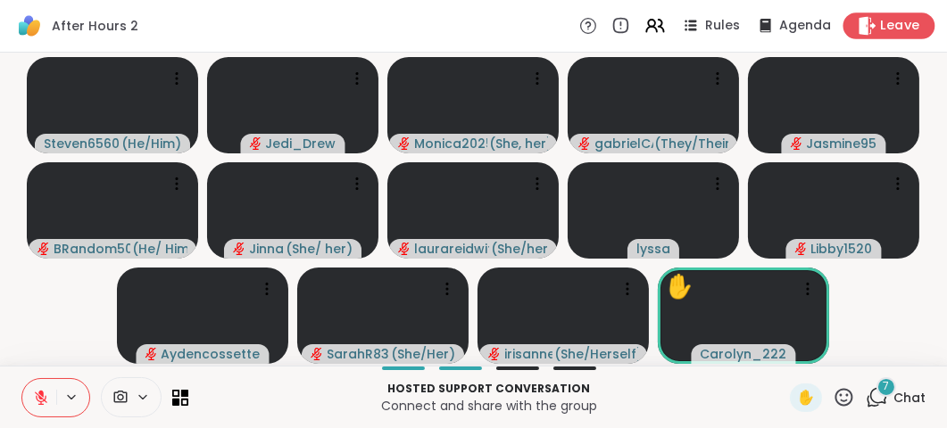
click at [881, 25] on span "Leave" at bounding box center [900, 26] width 39 height 19
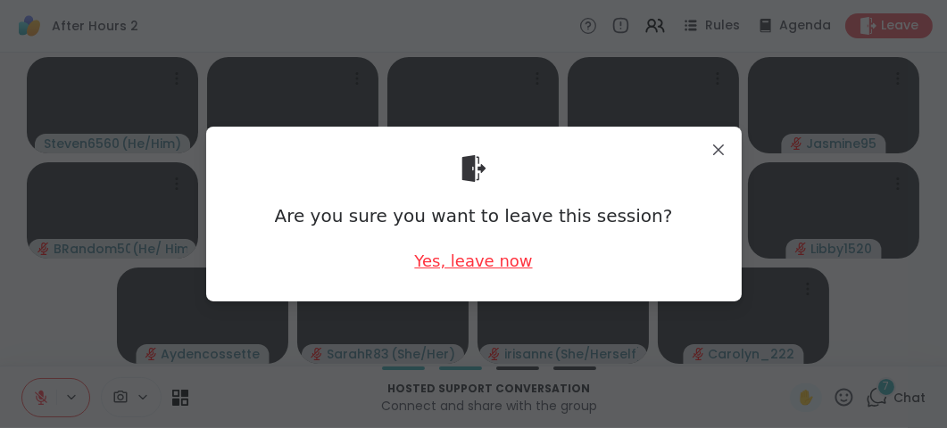
click at [506, 272] on div "Yes, leave now" at bounding box center [473, 261] width 118 height 22
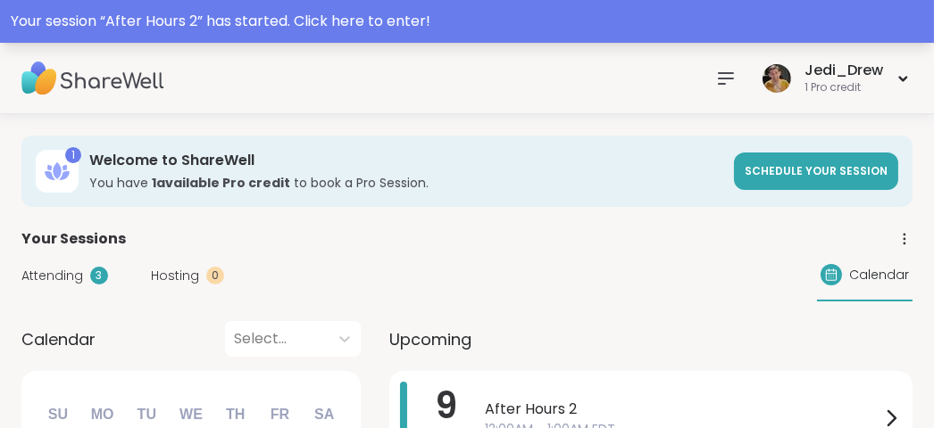
click at [220, 2] on div "Your session “ After Hours 2 ” has started. Click here to enter!" at bounding box center [467, 21] width 934 height 43
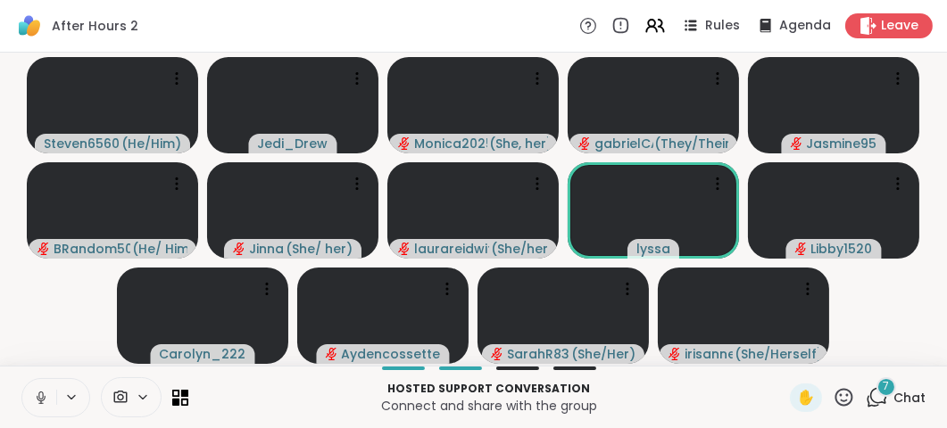
click at [54, 405] on button at bounding box center [39, 397] width 34 height 37
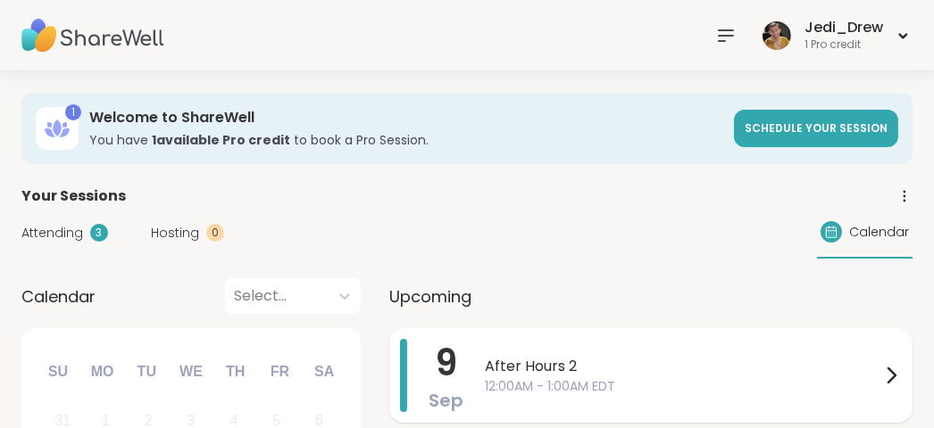
click at [531, 378] on span "12:00AM - 1:00AM EDT" at bounding box center [682, 387] width 395 height 19
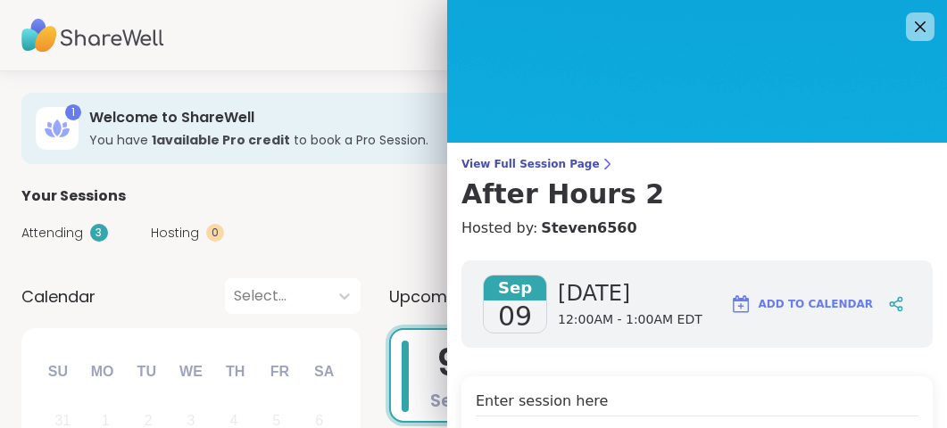
scroll to position [268, 0]
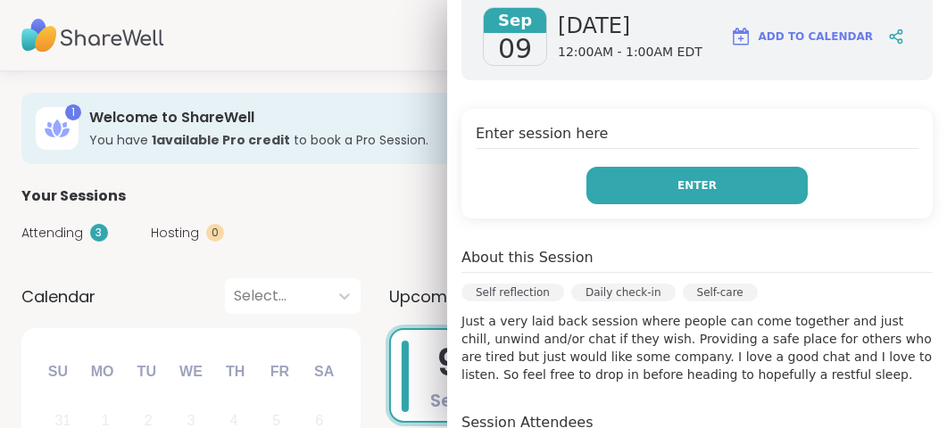
click at [738, 202] on button "Enter" at bounding box center [696, 185] width 221 height 37
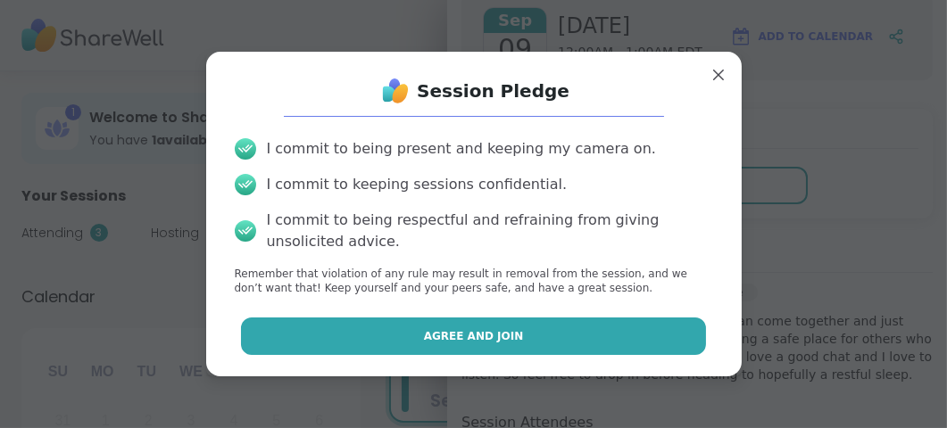
click at [648, 318] on button "Agree and Join" at bounding box center [473, 336] width 465 height 37
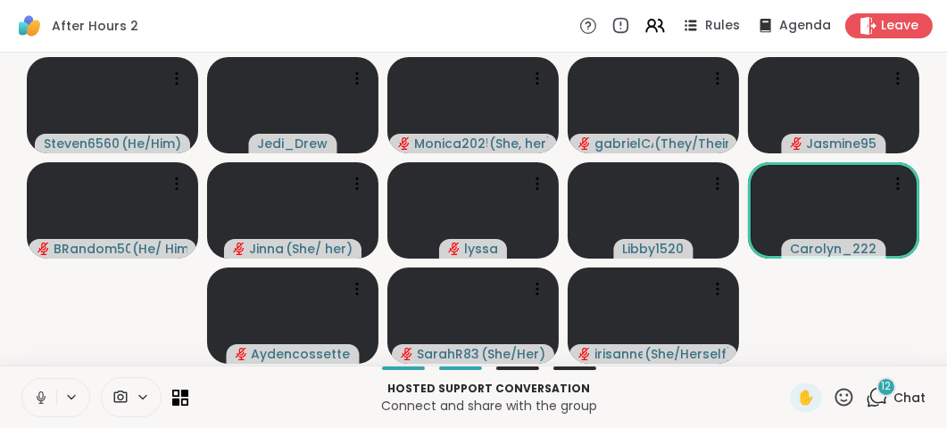
click at [54, 392] on button at bounding box center [39, 397] width 34 height 37
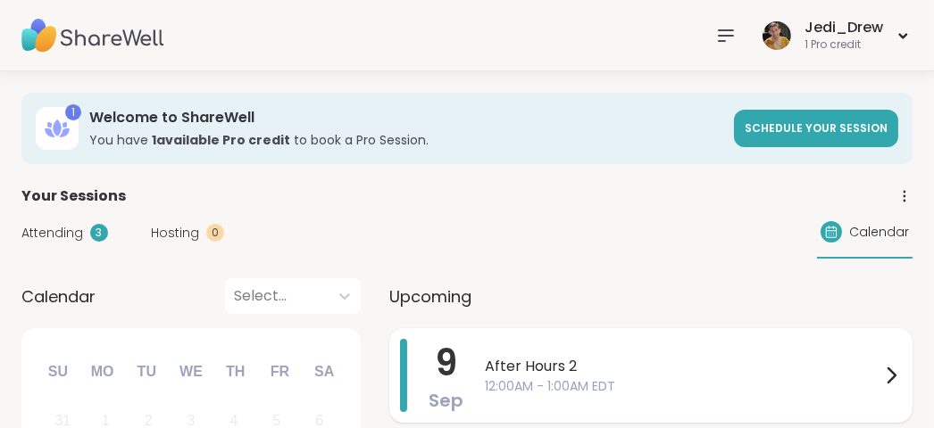
click at [512, 340] on div "After Hours 2 12:00AM - 1:00AM EDT" at bounding box center [693, 375] width 417 height 73
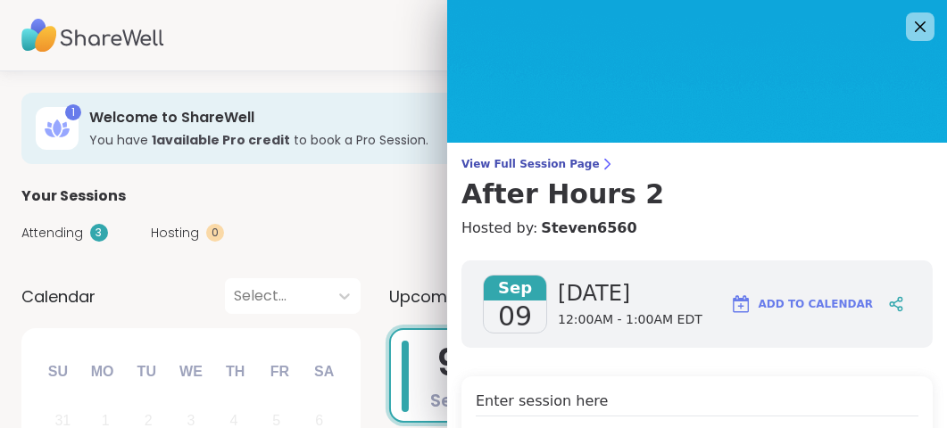
scroll to position [268, 0]
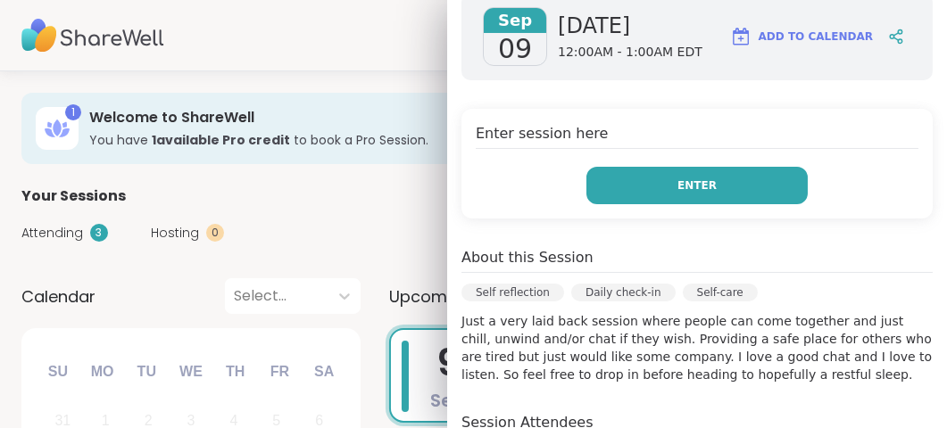
click at [739, 180] on button "Enter" at bounding box center [696, 185] width 221 height 37
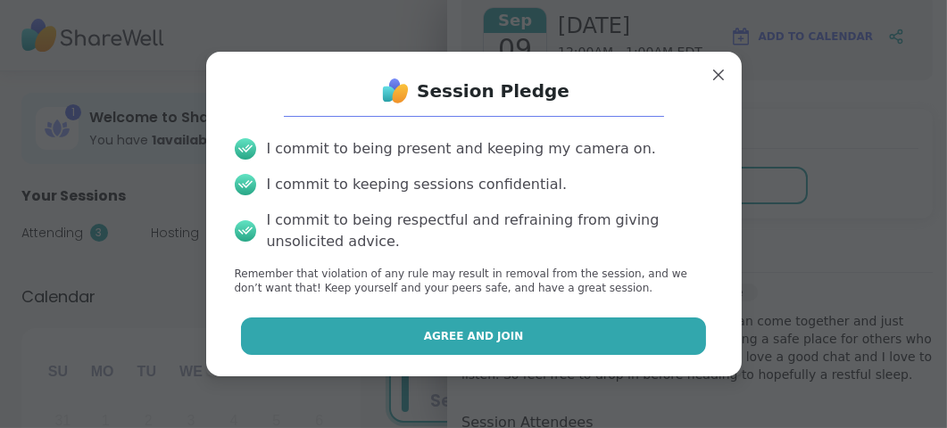
click at [570, 335] on button "Agree and Join" at bounding box center [473, 336] width 465 height 37
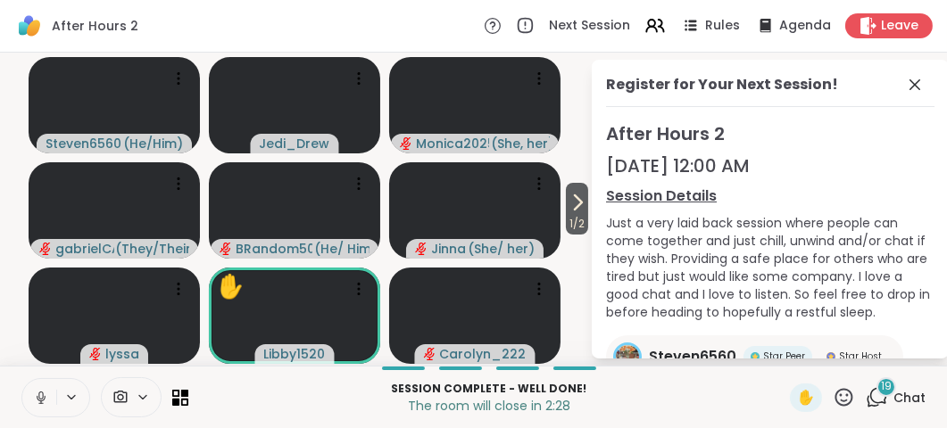
click at [39, 403] on icon at bounding box center [41, 398] width 16 height 16
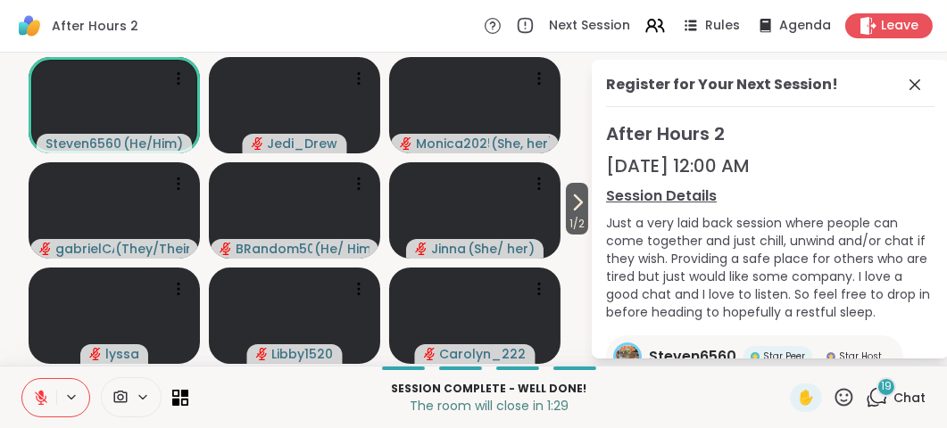
click at [839, 394] on icon at bounding box center [844, 397] width 18 height 18
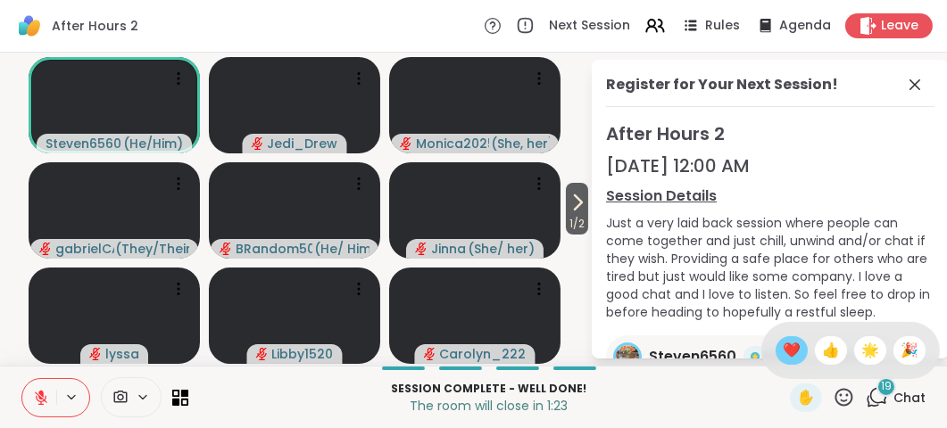
click at [783, 349] on span "❤️" at bounding box center [792, 350] width 18 height 21
